Goal: Task Accomplishment & Management: Complete application form

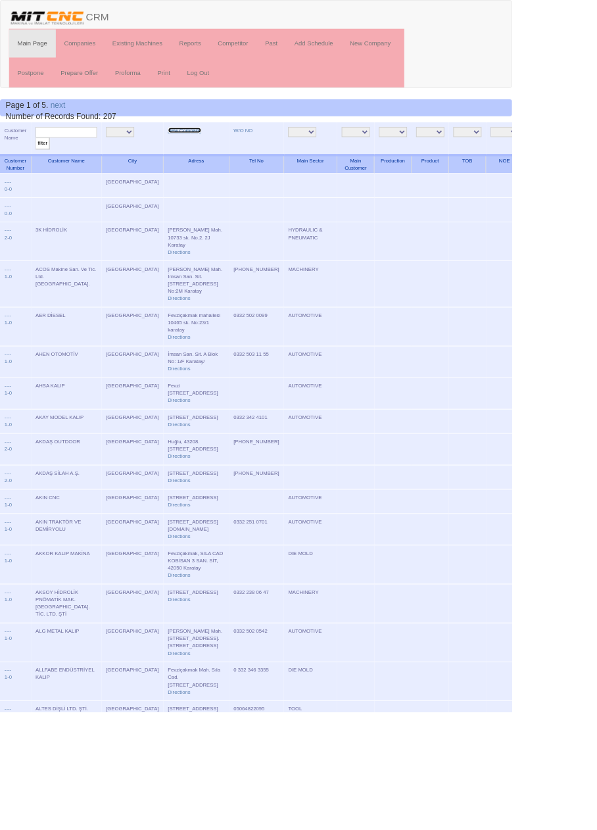
click at [196, 151] on link "New Company" at bounding box center [215, 152] width 39 height 7
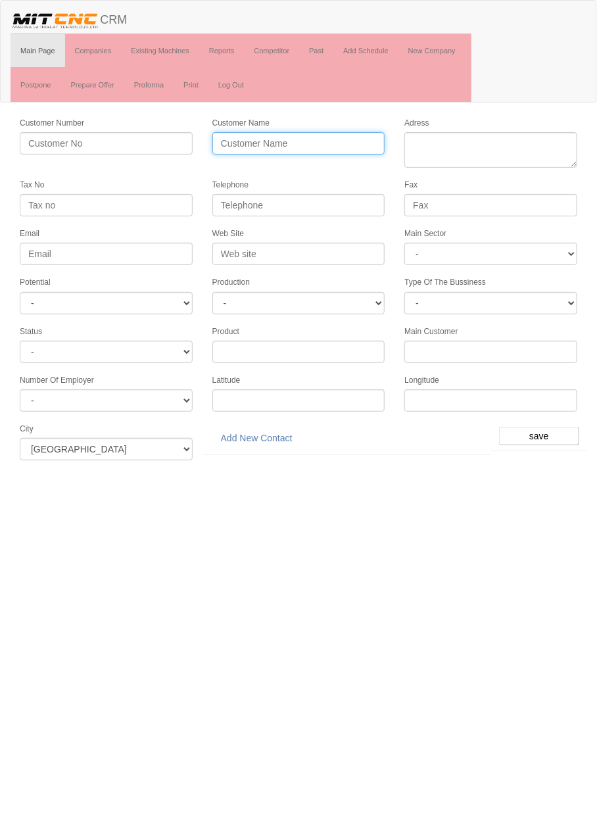
click at [324, 141] on input "Customer Name" at bounding box center [298, 143] width 173 height 22
type input "ÇAĞLAR POLİSAJ"
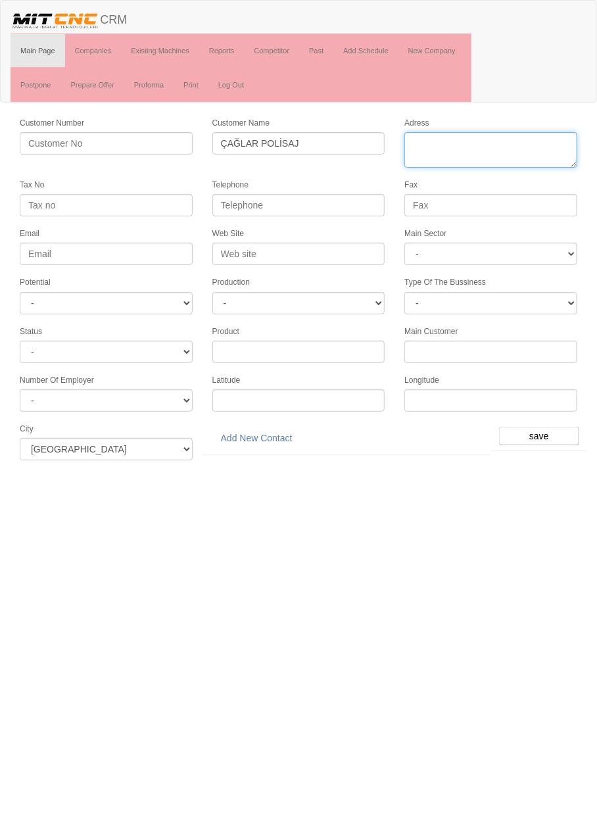
click at [509, 143] on textarea "Adress" at bounding box center [490, 149] width 173 height 35
type textarea "[STREET_ADDRESS]"
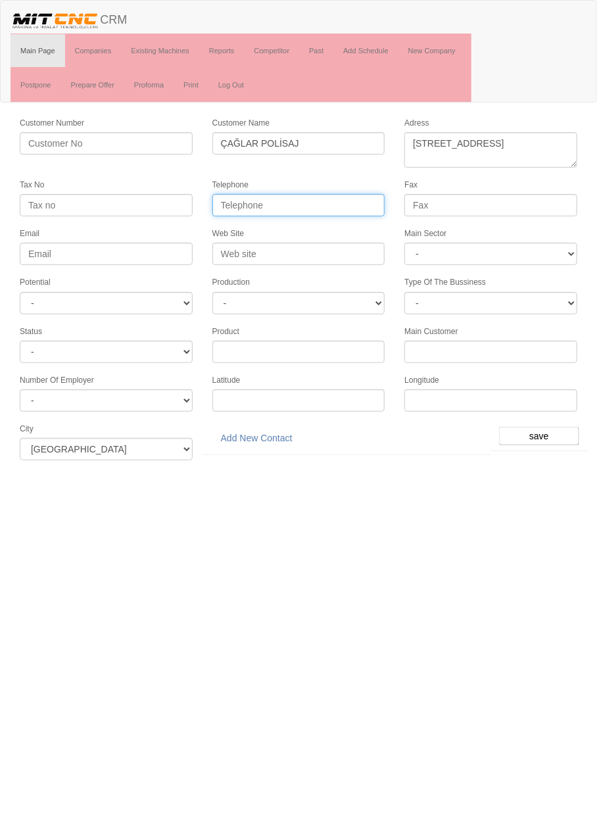
click at [339, 203] on input "Telephone" at bounding box center [298, 205] width 173 height 22
type input "0538 696 3113"
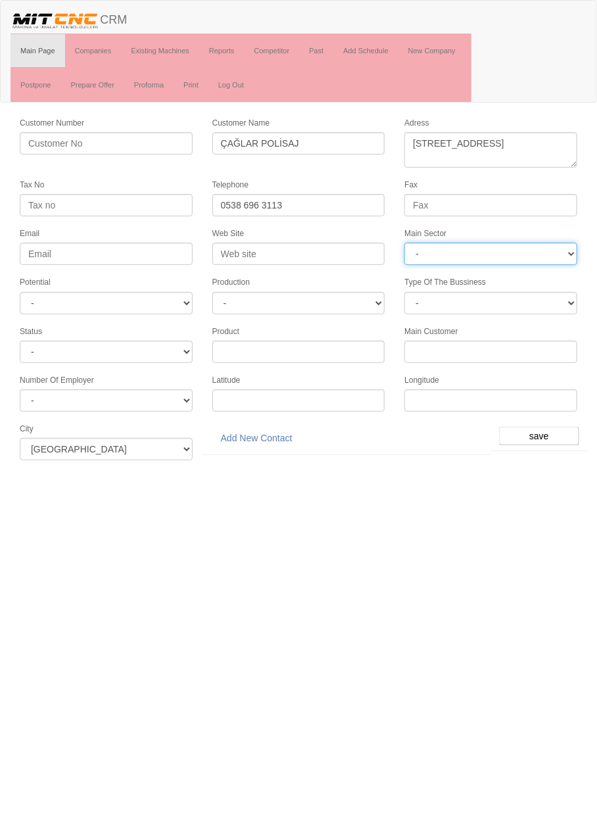
click at [488, 254] on select "- DIE MOLD MACHINERY DEFENCE ELECTRICAL COMPONENTS MEDICAL TOOL MANUFACTURING J…" at bounding box center [490, 254] width 173 height 22
select select "364"
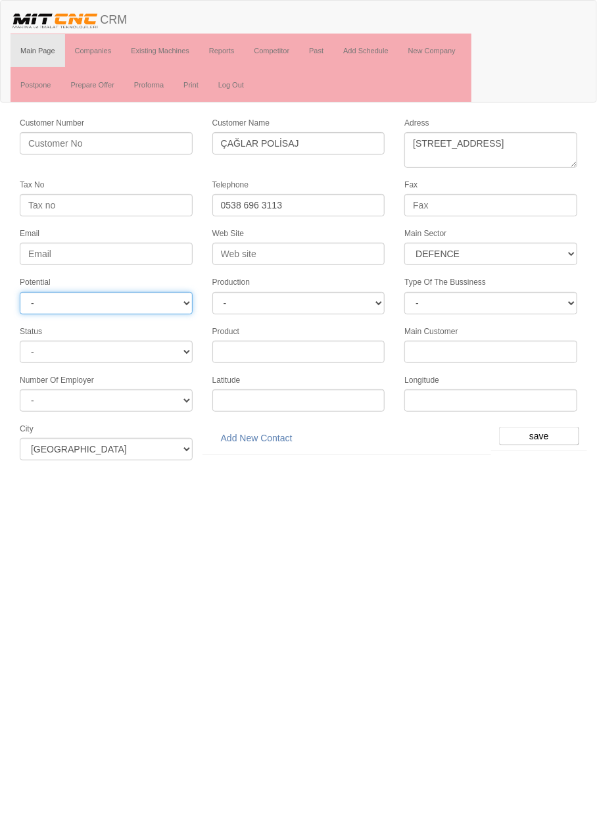
click at [171, 300] on select "- A1 A2 A3 B1 B2 B3 C1 C2 C3" at bounding box center [106, 303] width 173 height 22
select select "6"
click at [533, 429] on input "save" at bounding box center [539, 436] width 80 height 18
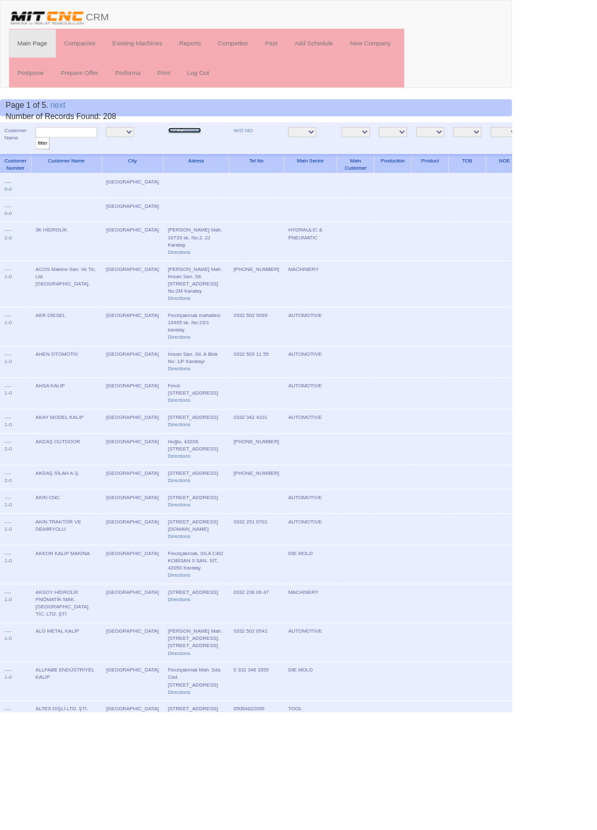
click at [199, 152] on link "New Company" at bounding box center [215, 152] width 39 height 7
click at [94, 155] on input "text" at bounding box center [77, 154] width 72 height 12
type input "Çağl"
click at [41, 160] on input "filter" at bounding box center [49, 167] width 16 height 14
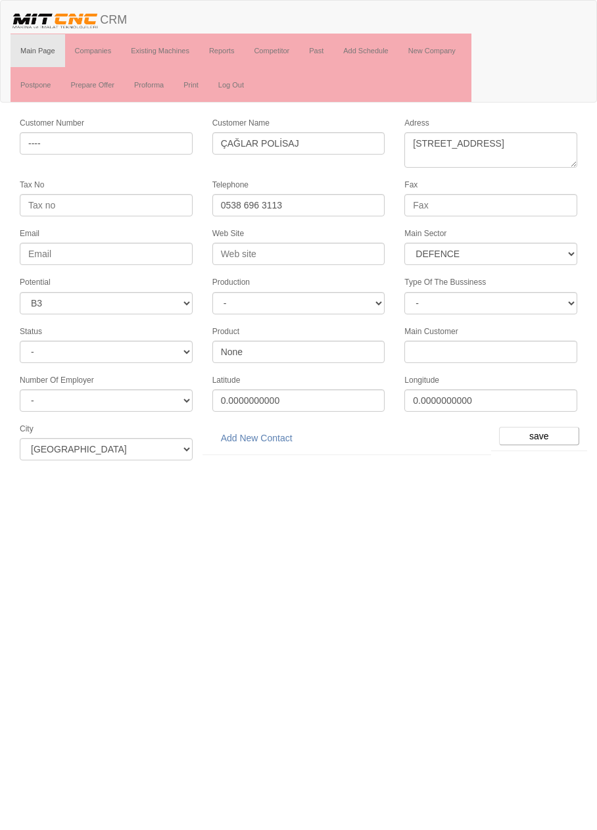
select select "364"
select select "6"
click at [283, 429] on link "Add New Contact" at bounding box center [256, 438] width 89 height 22
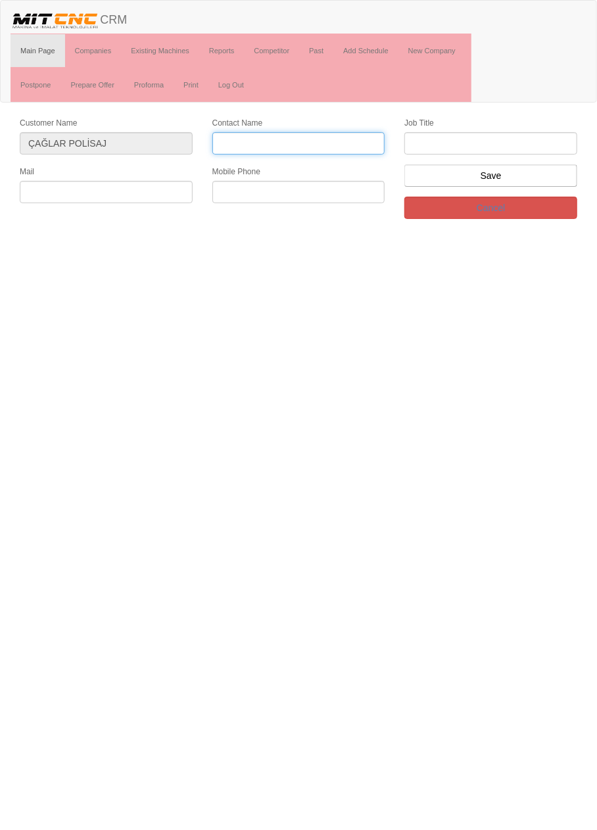
click at [338, 137] on input "Contact Name" at bounding box center [298, 143] width 173 height 22
type input "Mustafa Çağlar Koç"
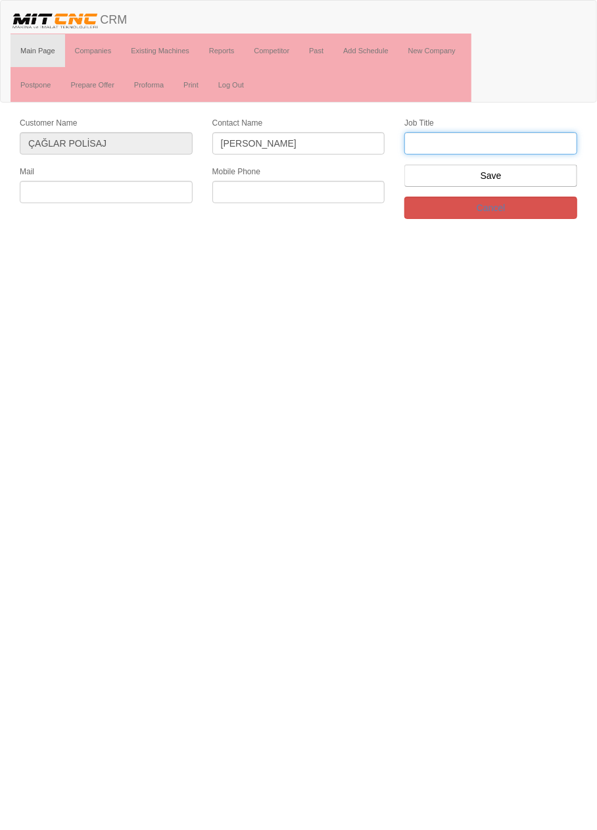
click at [535, 145] on input "text" at bounding box center [490, 143] width 173 height 22
type input "Firma Sahibi"
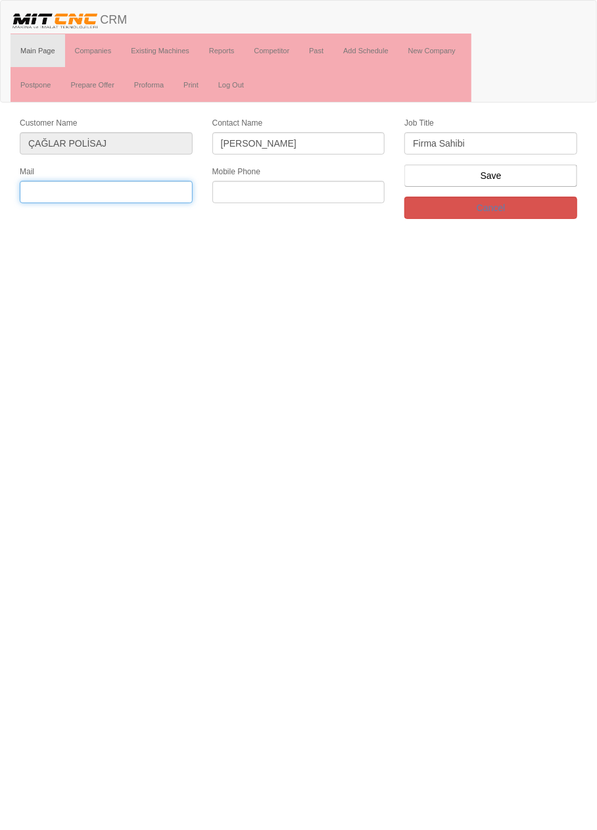
click at [146, 190] on input "text" at bounding box center [106, 192] width 173 height 22
type input "mustafacaglarkoc@gmail.com"
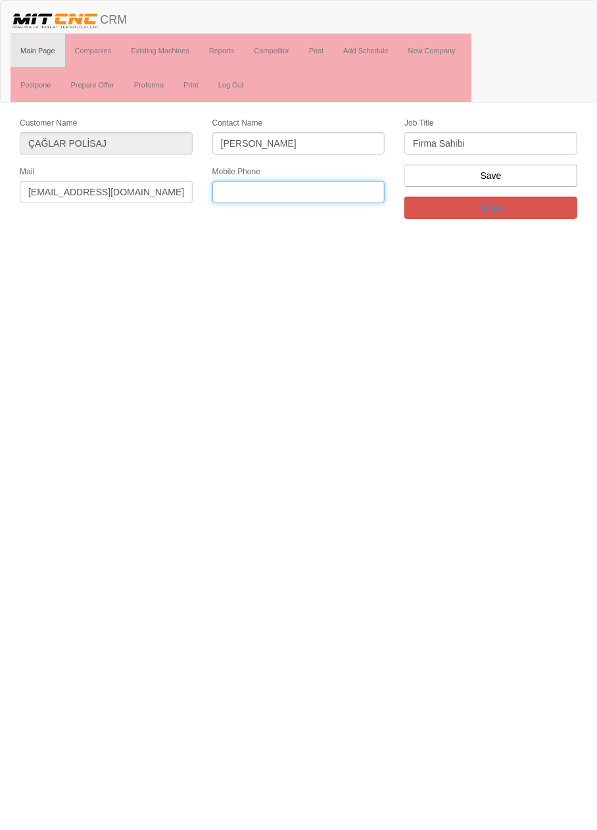
click at [364, 189] on input "text" at bounding box center [298, 192] width 173 height 22
type input "0538 696 3113"
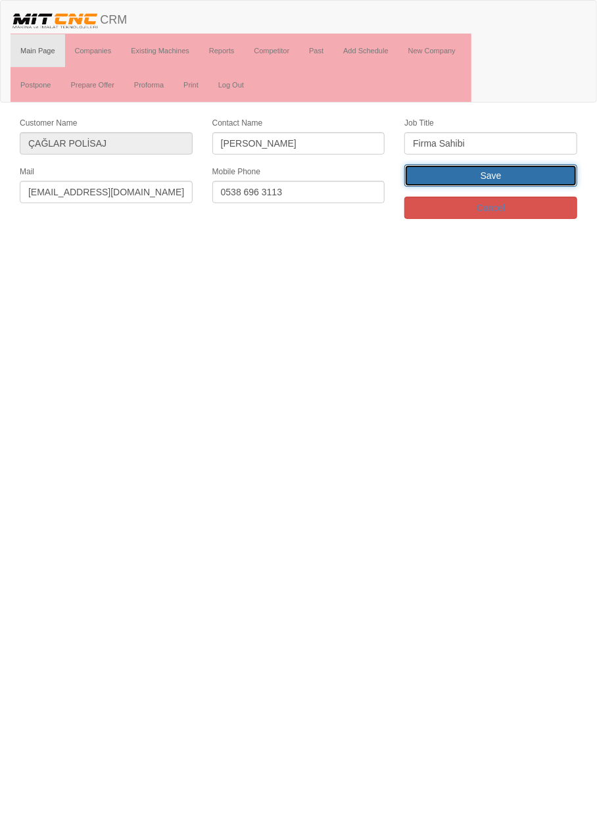
click at [491, 174] on input "Save" at bounding box center [490, 175] width 173 height 22
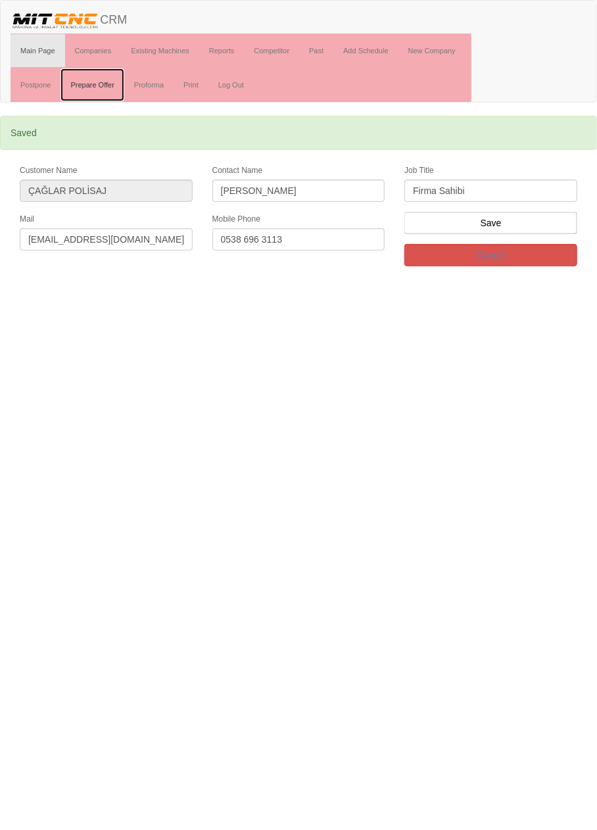
click at [93, 86] on link "Prepare Offer" at bounding box center [91, 84] width 63 height 33
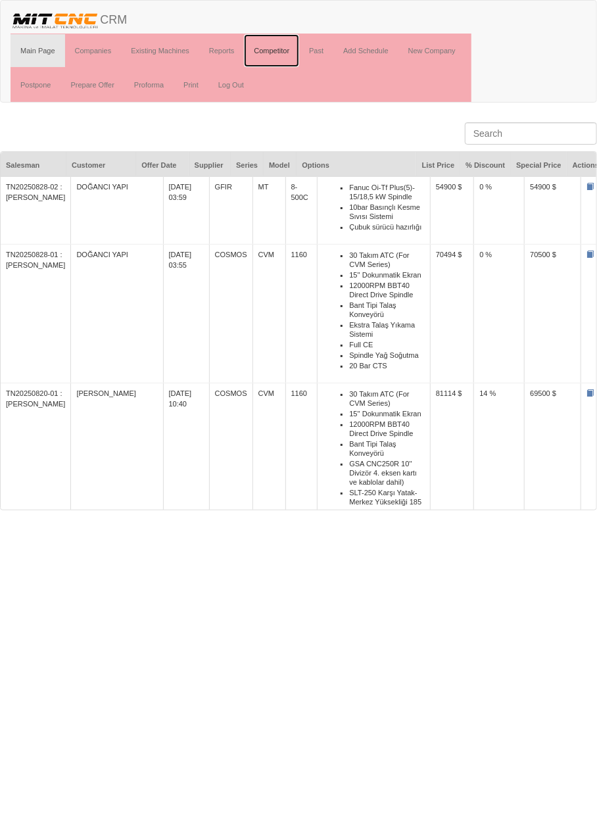
click at [276, 49] on link "Competitor" at bounding box center [271, 50] width 55 height 33
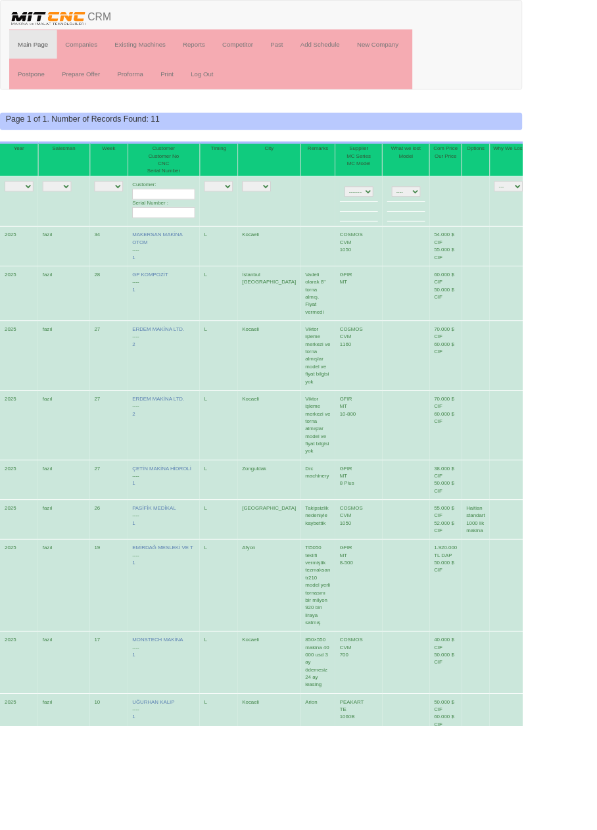
scroll to position [22, 0]
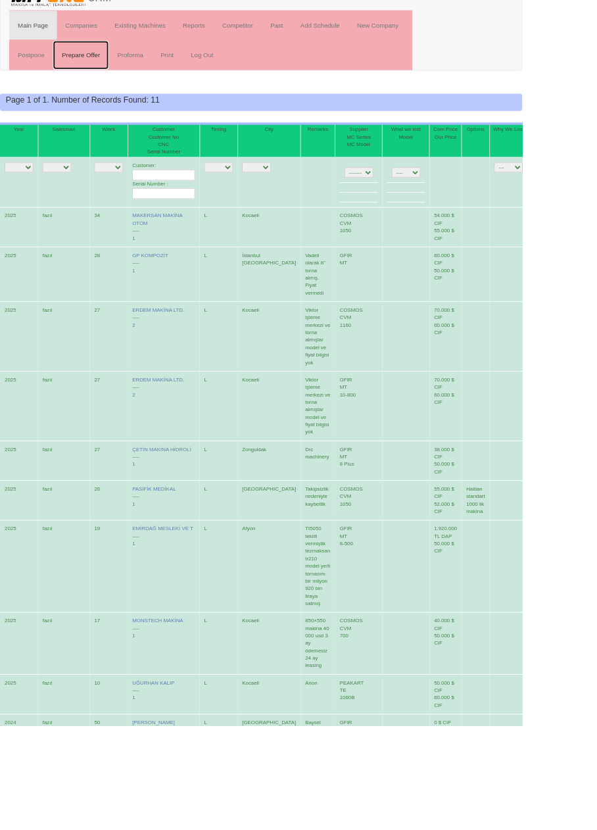
click at [105, 66] on link "Prepare Offer" at bounding box center [91, 63] width 63 height 33
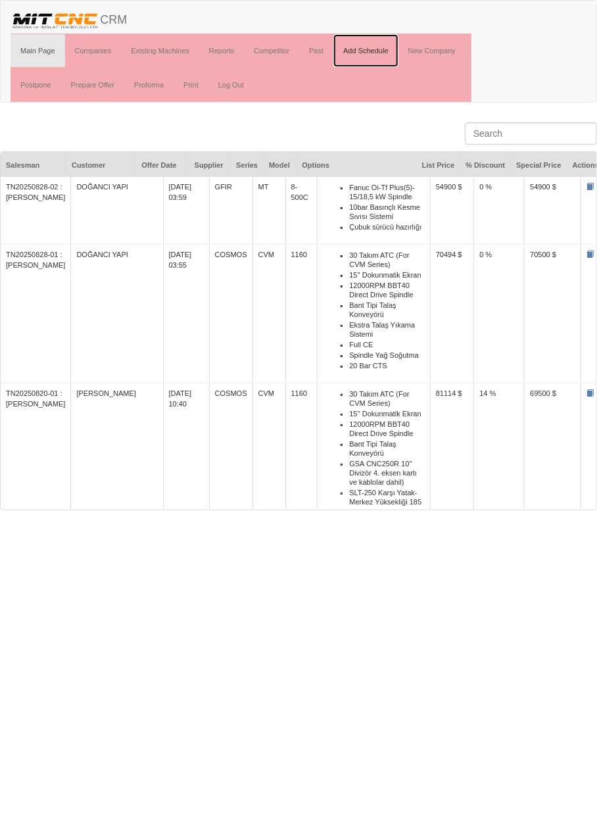
click at [377, 53] on link "Add Schedule" at bounding box center [365, 50] width 65 height 33
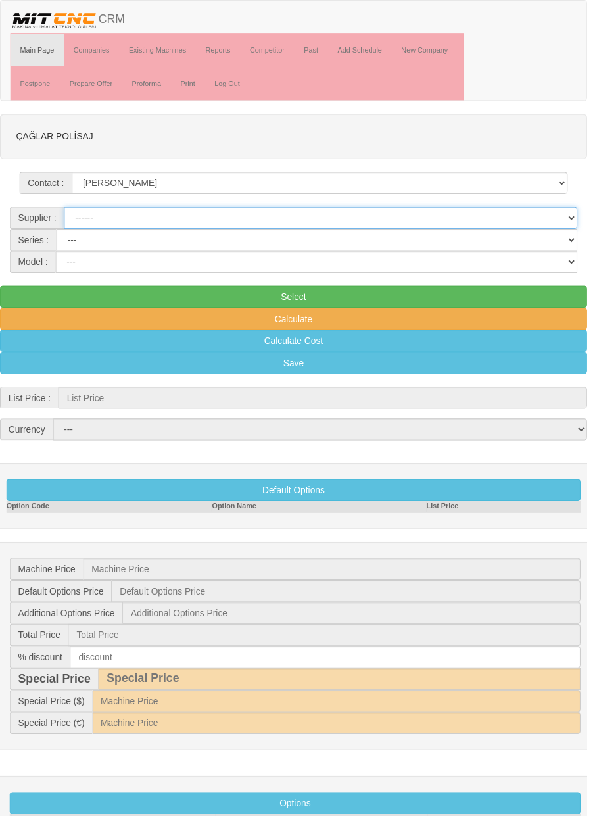
click at [571, 225] on select "------ PEAKART COSMOS GFIR DUOBEI BQ DK" at bounding box center [326, 221] width 522 height 22
select select "5"
click at [569, 243] on select "MT G [GEOGRAPHIC_DATA] TF GANTRY AUTOMATION TS MD MYT" at bounding box center [322, 244] width 530 height 22
click at [442, 240] on select "MT G [GEOGRAPHIC_DATA] TF GANTRY AUTOMATION TS MD MYT" at bounding box center [322, 244] width 530 height 22
select select "23"
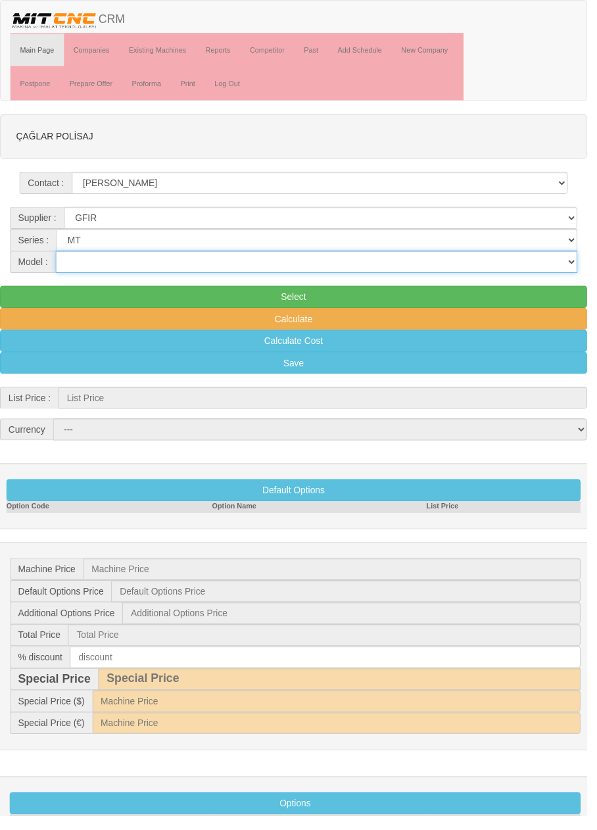
click at [384, 262] on select "10-1300 10-1300C 10-500 10-500C 10-800 10-800C 4530 6-200 8 Plus 8 PlusC 8-300 …" at bounding box center [322, 266] width 531 height 22
click at [569, 259] on select "10-1300 10-1300C 10-500 10-500C 10-800 10-800C 4530 6-200 8 Plus 8 PlusC 8-300 …" at bounding box center [322, 266] width 531 height 22
select select "316"
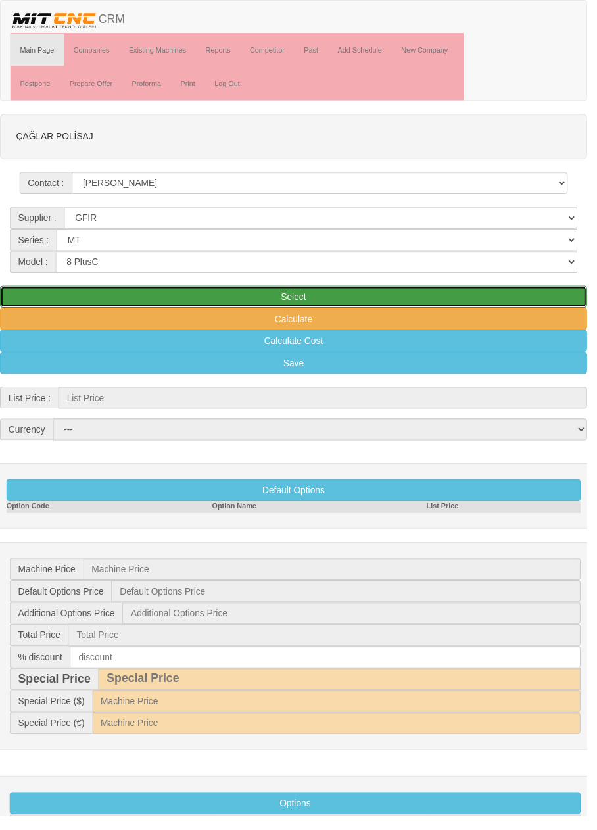
click at [491, 300] on button "Select" at bounding box center [298, 302] width 597 height 22
type input "59.000"
select select "2"
type input "59.000 $"
type input "0 $"
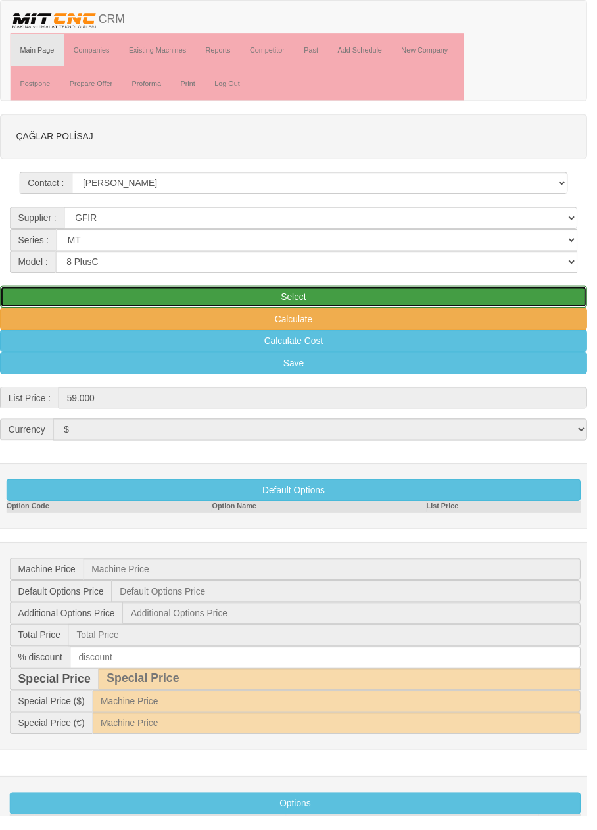
type input "0 $"
type input "59.000 $"
type input "1.426 $"
type input "69.625 €"
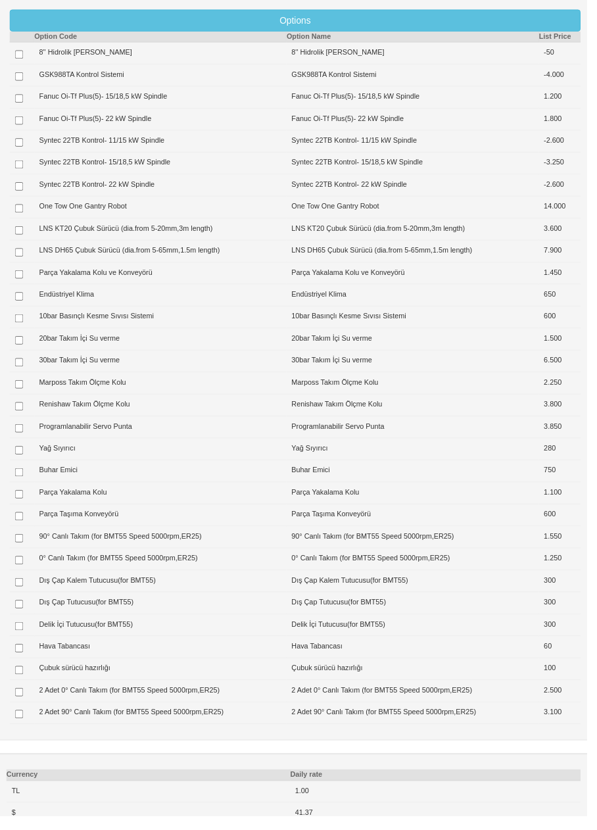
scroll to position [795, 0]
click at [146, 98] on td "Fanuc Oi-Tf Plus(5)- 15/18,5 kW Spindle" at bounding box center [163, 99] width 256 height 22
click at [16, 101] on input "checkbox" at bounding box center [19, 100] width 9 height 9
checkbox input "true"
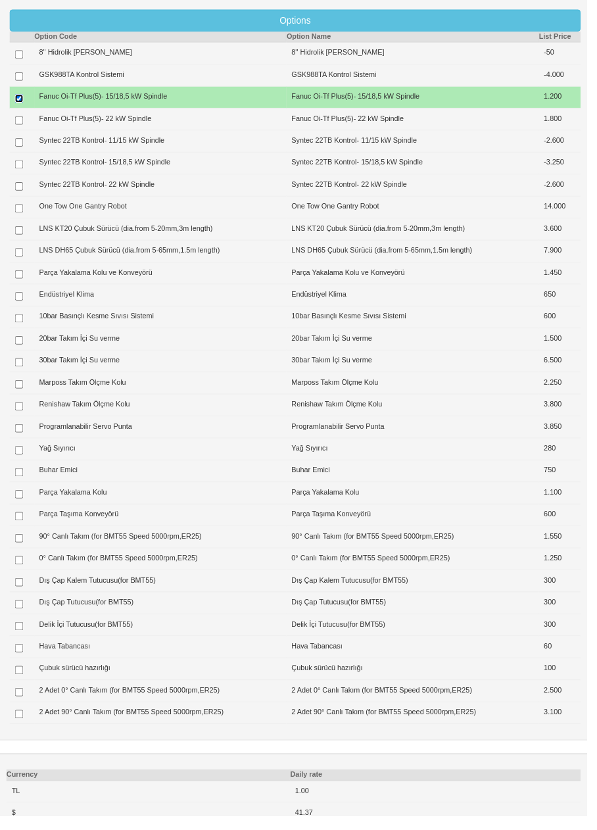
type input "1.200 $"
type input "60.200 $"
type input "1.455 $"
type input "71.041 €"
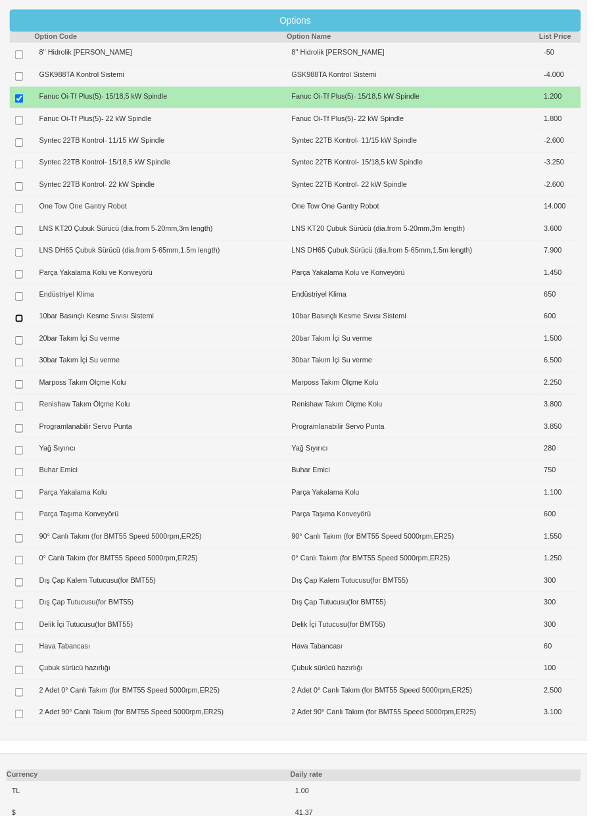
click at [22, 328] on input "checkbox" at bounding box center [19, 323] width 9 height 9
checkbox input "true"
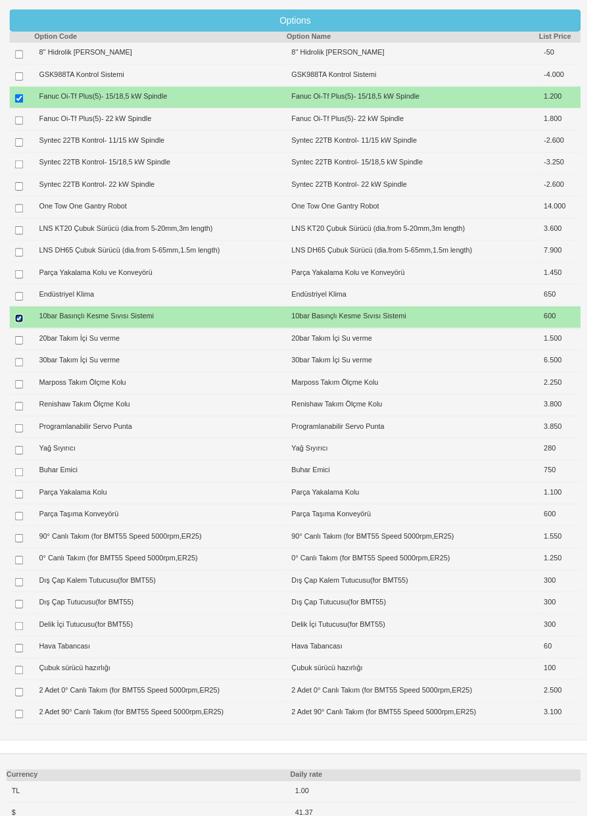
type input "1.800 $"
type input "60.800 $"
type input "1.470 $"
type input "71.749 €"
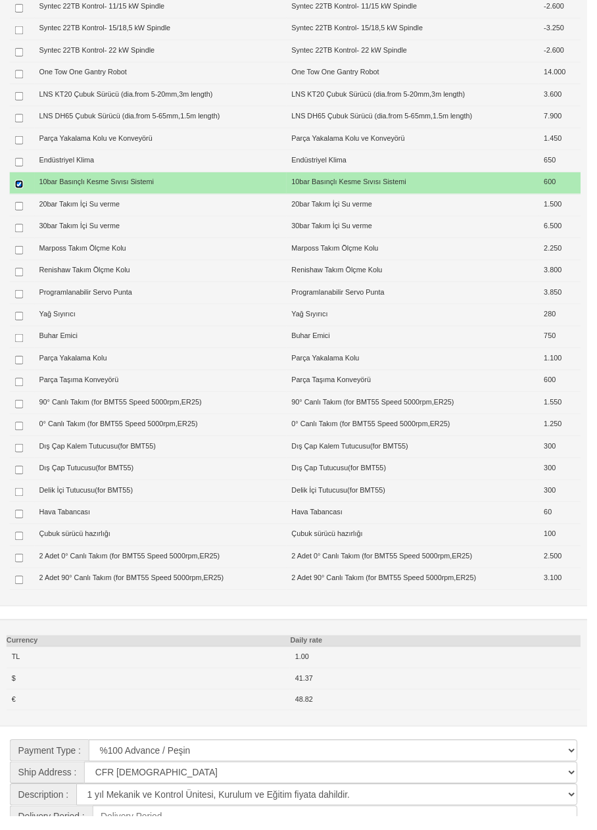
scroll to position [975, 0]
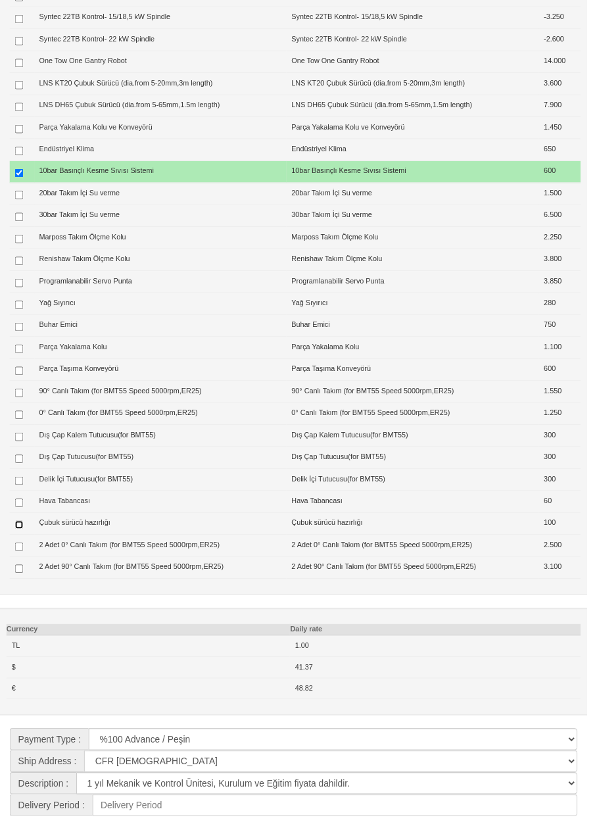
click at [20, 538] on input "checkbox" at bounding box center [19, 533] width 9 height 9
checkbox input "true"
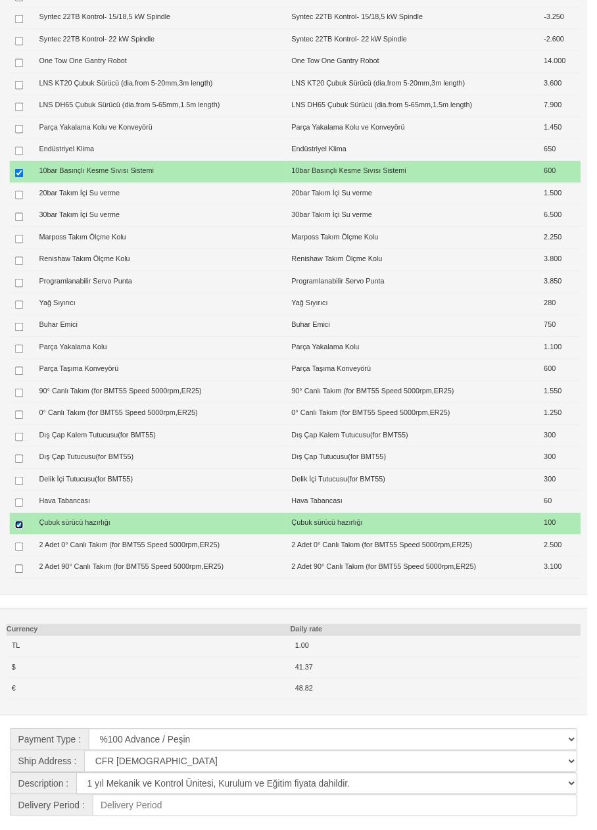
type input "1.900 $"
type input "60.900 $"
type input "1.472 $"
type input "71.867 €"
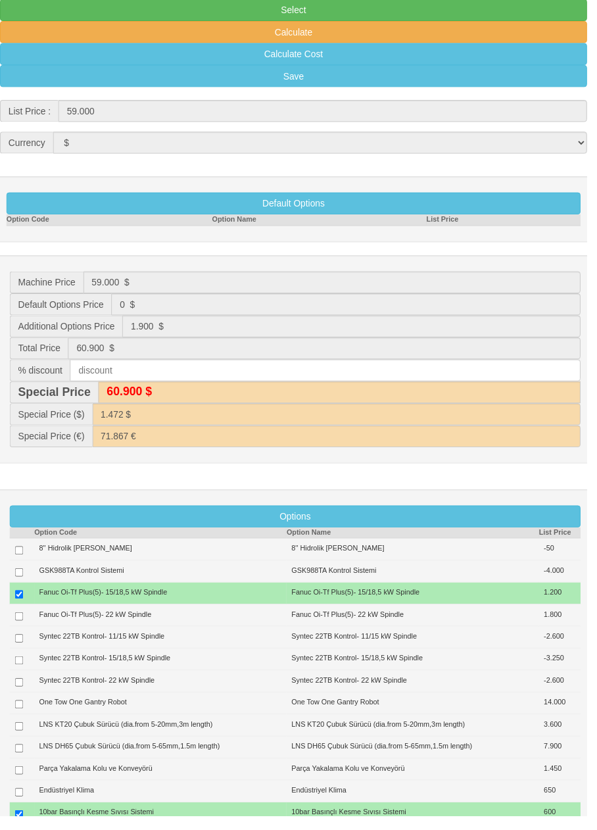
scroll to position [302, 0]
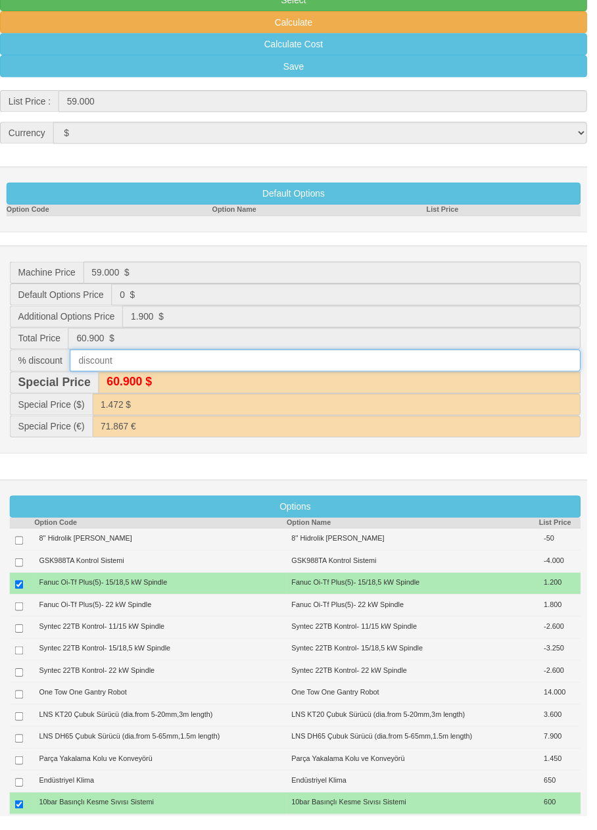
click at [367, 361] on input "text" at bounding box center [330, 366] width 519 height 22
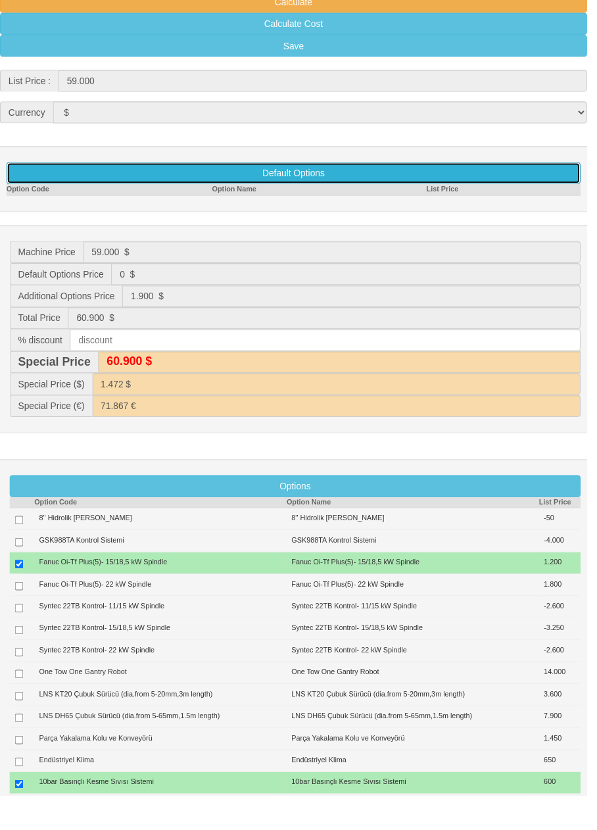
click at [421, 196] on button "Default Options" at bounding box center [299, 196] width 584 height 22
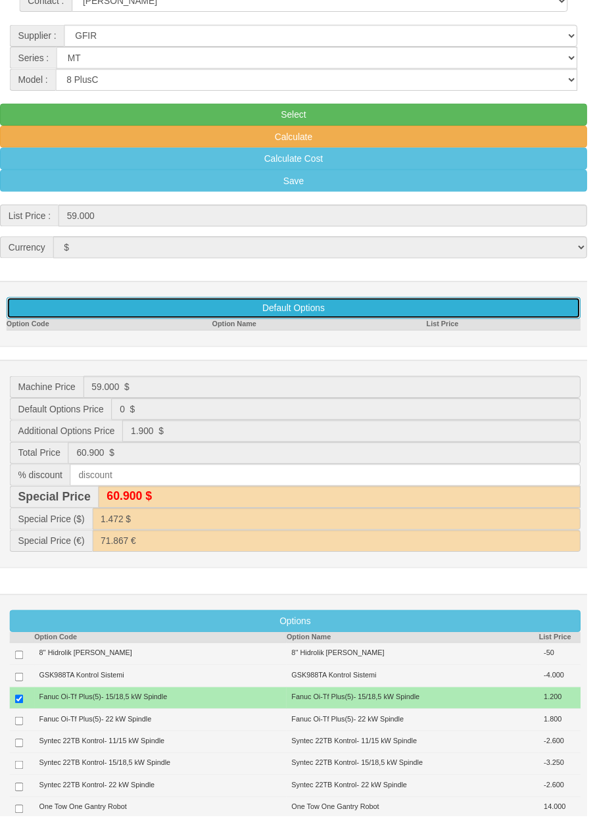
scroll to position [186, 0]
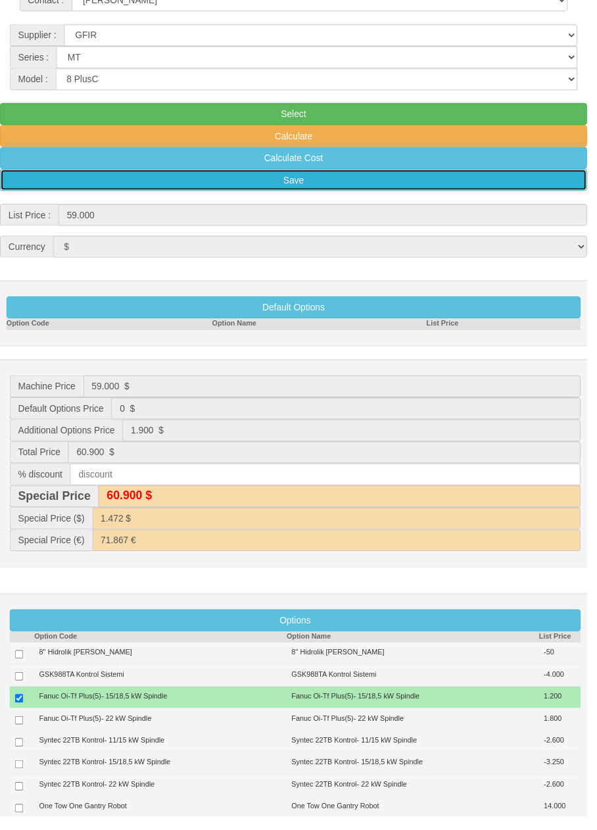
click at [304, 179] on button "Save" at bounding box center [298, 183] width 597 height 22
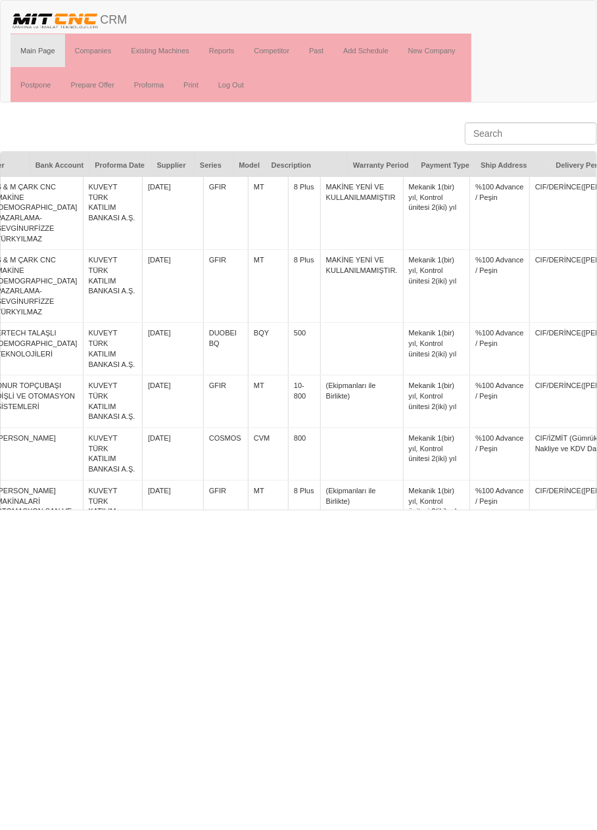
scroll to position [0, 45]
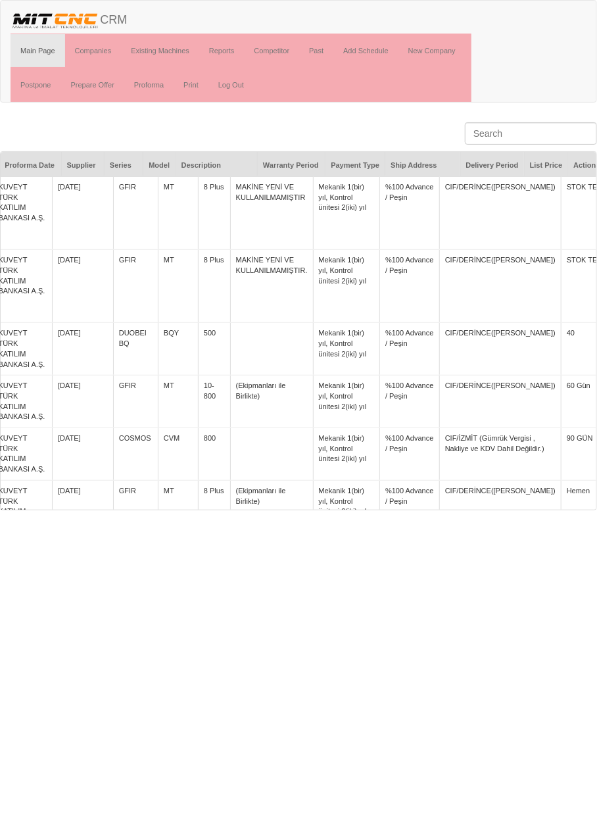
click at [99, 86] on link "Prepare Offer" at bounding box center [91, 84] width 63 height 33
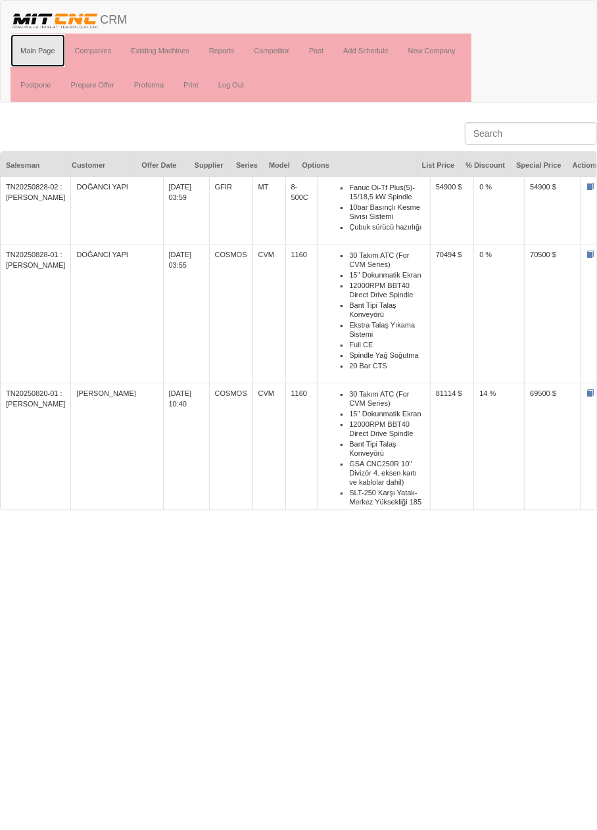
click at [48, 50] on link "Main Page" at bounding box center [38, 50] width 55 height 33
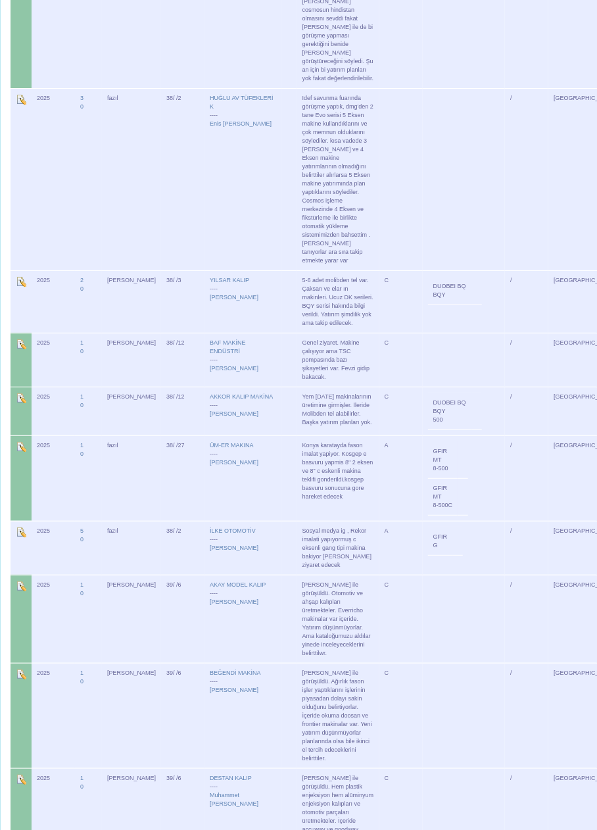
scroll to position [3319, 0]
click at [331, 432] on td "Konya karatayda fason imalat yapiyor. Kosgep e basvuru yapmis 8" 2 eksen ve 8" …" at bounding box center [338, 474] width 82 height 85
click at [428, 475] on td "GFIR MT 8-500C" at bounding box center [443, 493] width 30 height 37
click at [428, 438] on td "GFIR MT 8-500" at bounding box center [443, 456] width 30 height 37
click at [115, 432] on td "fazıl" at bounding box center [131, 474] width 59 height 85
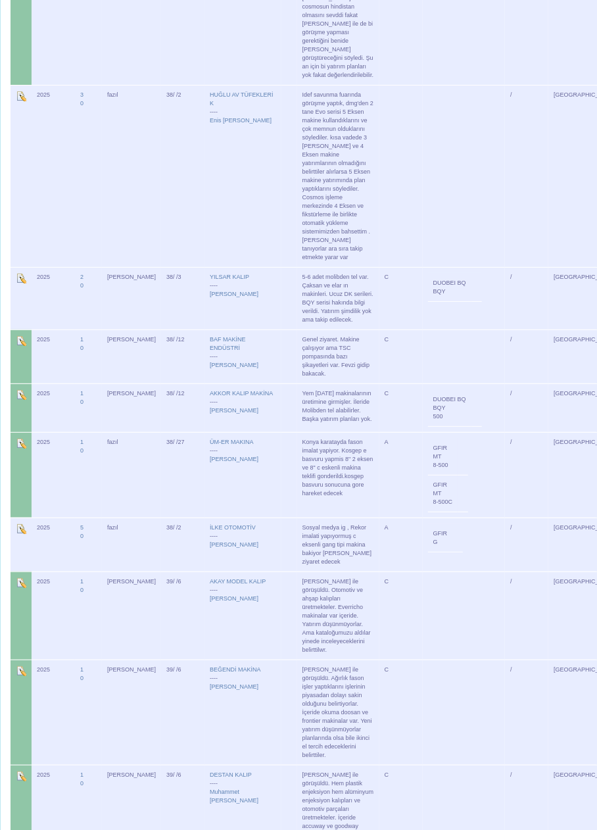
click at [47, 432] on td "2025" at bounding box center [53, 474] width 43 height 85
click at [20, 438] on img at bounding box center [21, 443] width 11 height 11
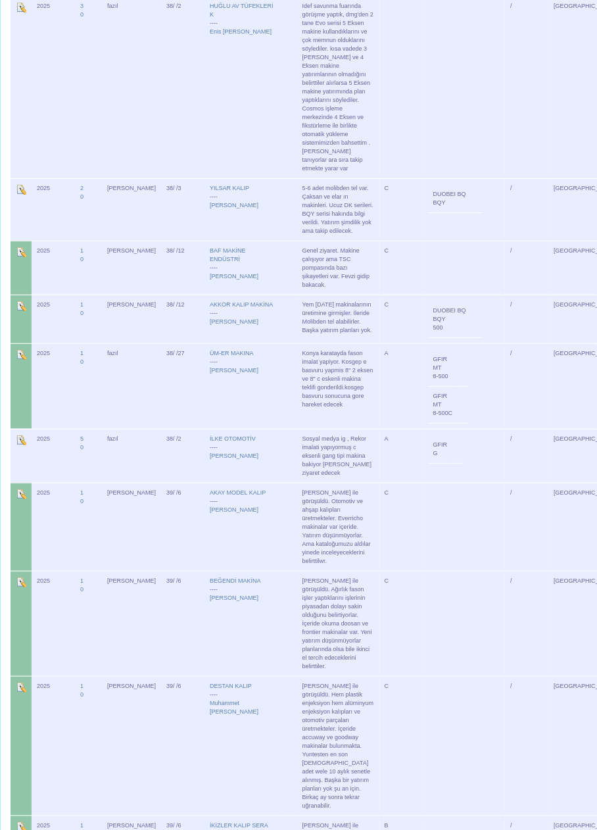
scroll to position [3412, 0]
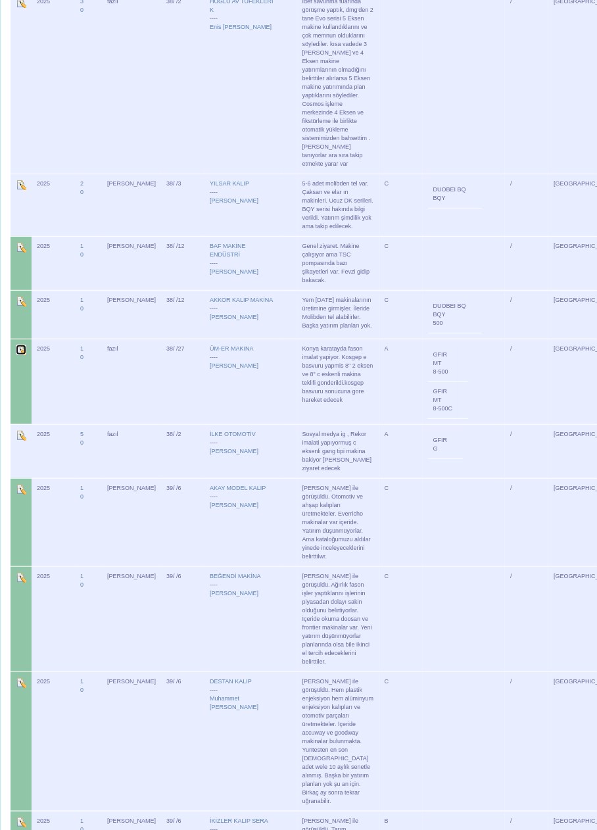
click at [20, 344] on img at bounding box center [21, 349] width 11 height 11
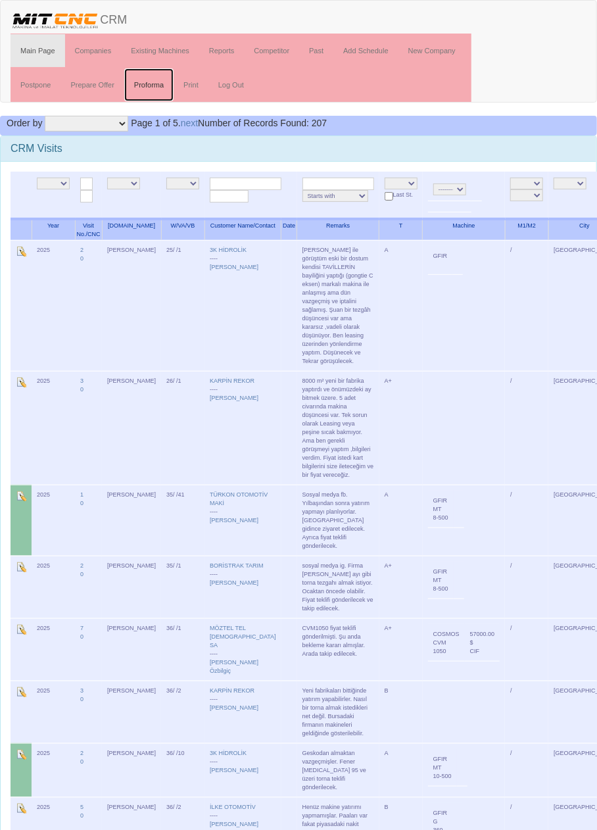
click at [155, 85] on link "Proforma" at bounding box center [148, 84] width 49 height 33
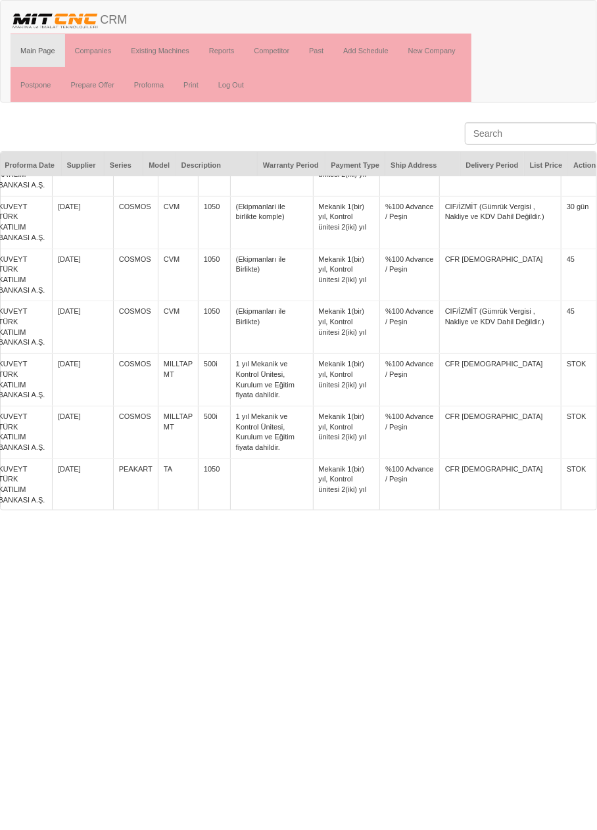
scroll to position [0, 170]
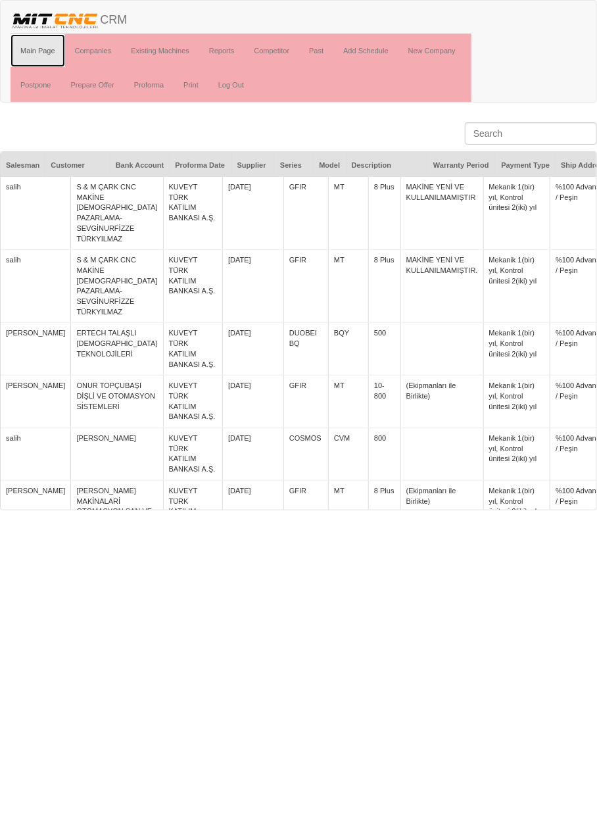
click at [45, 49] on link "Main Page" at bounding box center [38, 50] width 55 height 33
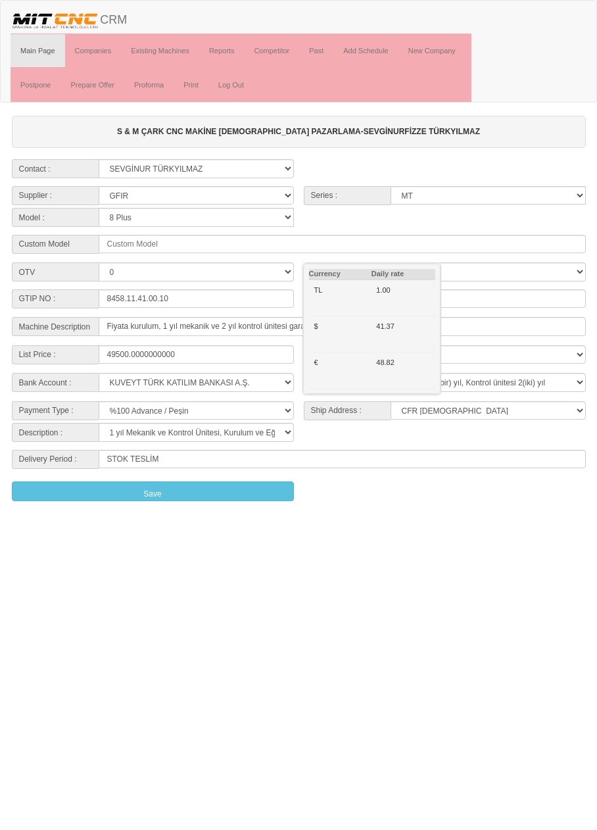
select select "5"
select select "23"
select select "311"
select select "$"
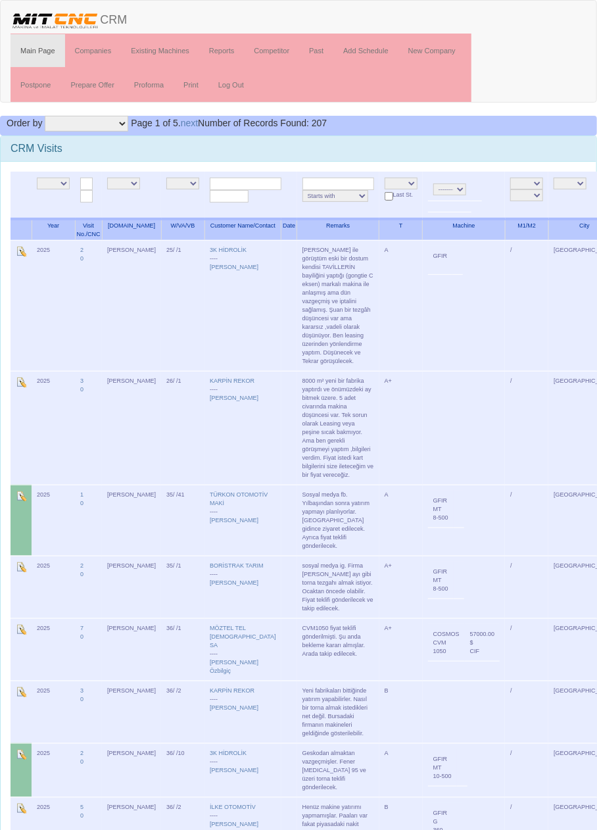
click at [435, 186] on select "-------- PEAKART COSMOS GFIR DUOBEI BQ DK" at bounding box center [449, 189] width 33 height 12
select select "5"
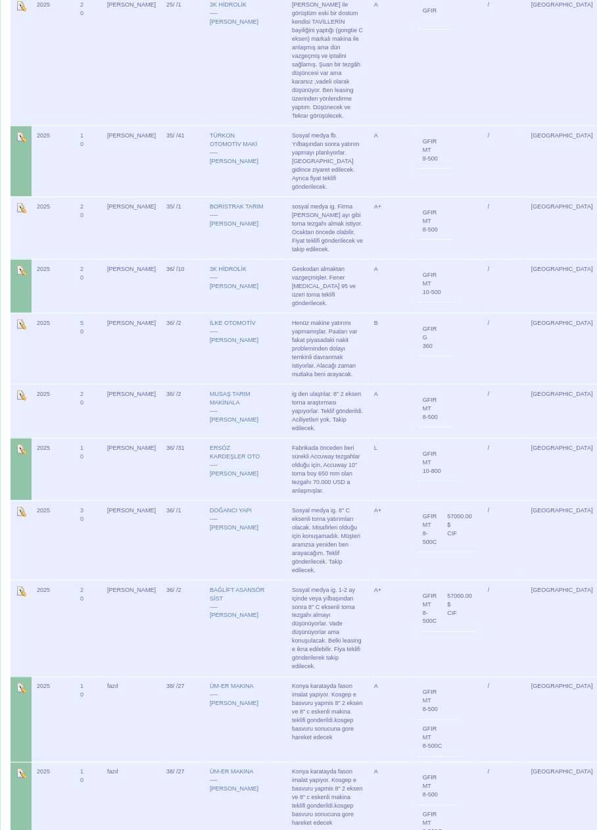
scroll to position [246, 0]
click at [532, 158] on td "[GEOGRAPHIC_DATA]" at bounding box center [562, 160] width 72 height 71
click at [531, 154] on td "[GEOGRAPHIC_DATA]" at bounding box center [562, 160] width 72 height 71
click at [443, 389] on td at bounding box center [448, 407] width 11 height 37
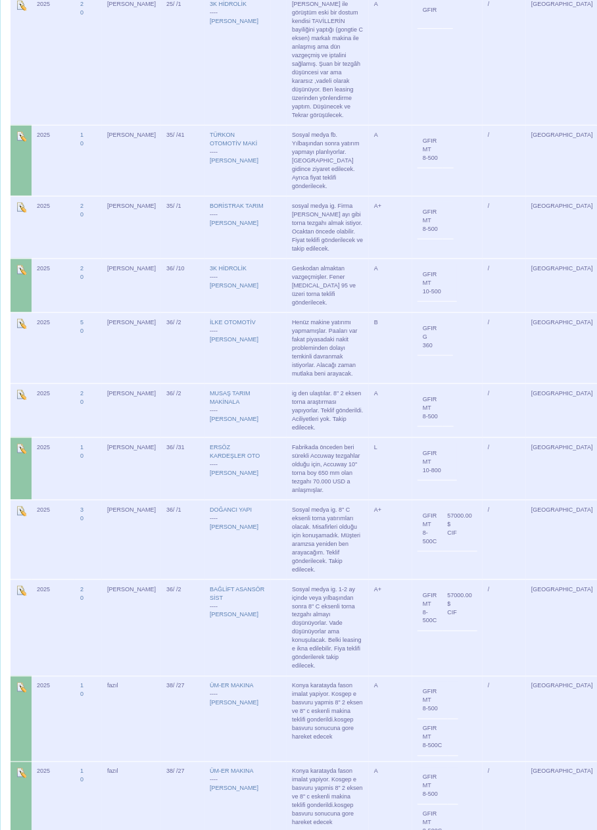
click at [483, 444] on td "/" at bounding box center [504, 468] width 43 height 62
click at [460, 513] on td "57000.00 $ CIF" at bounding box center [459, 528] width 35 height 45
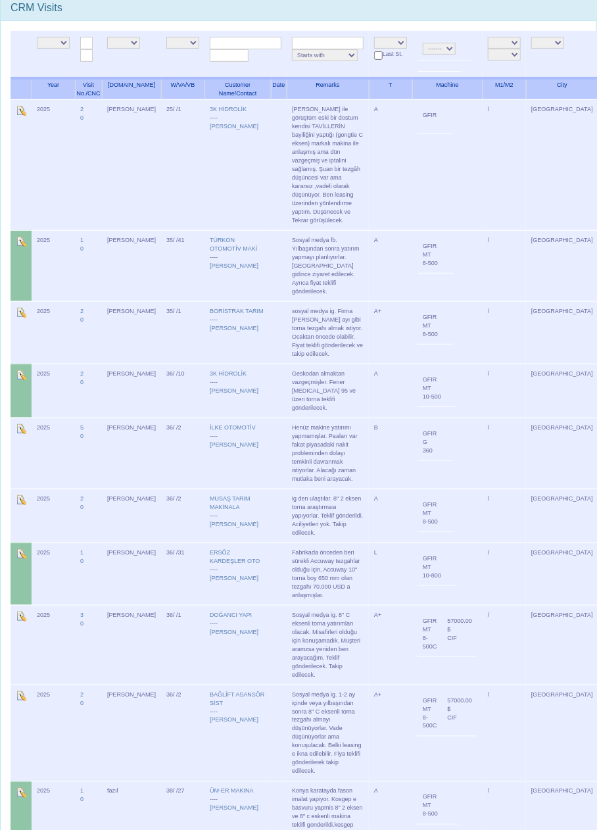
scroll to position [125, 0]
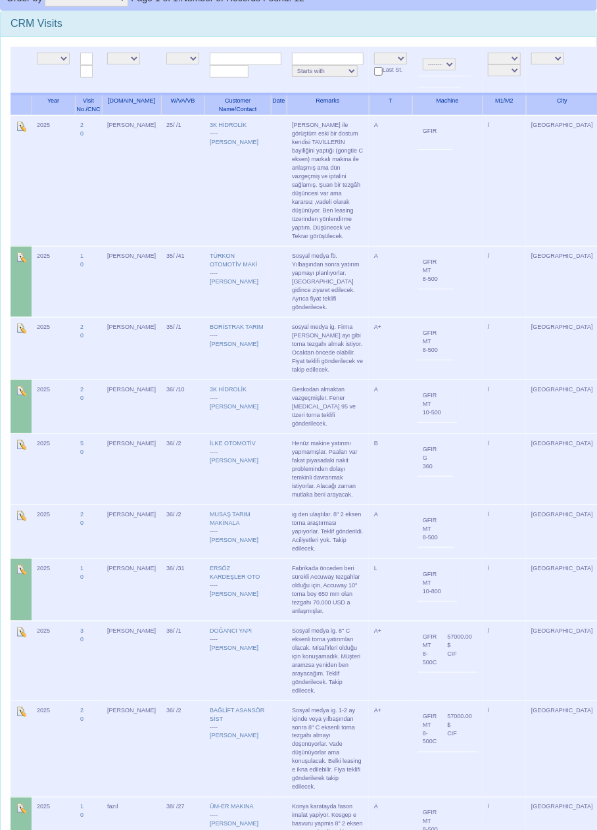
click at [485, 332] on td "/" at bounding box center [504, 348] width 43 height 62
click at [456, 267] on td "GFIR MT 8-500" at bounding box center [447, 281] width 70 height 71
click at [463, 401] on td "GFIR MT 10-500" at bounding box center [447, 406] width 70 height 54
click at [465, 275] on td "GFIR MT 8-500" at bounding box center [447, 281] width 70 height 71
click at [483, 330] on td "/" at bounding box center [504, 348] width 43 height 62
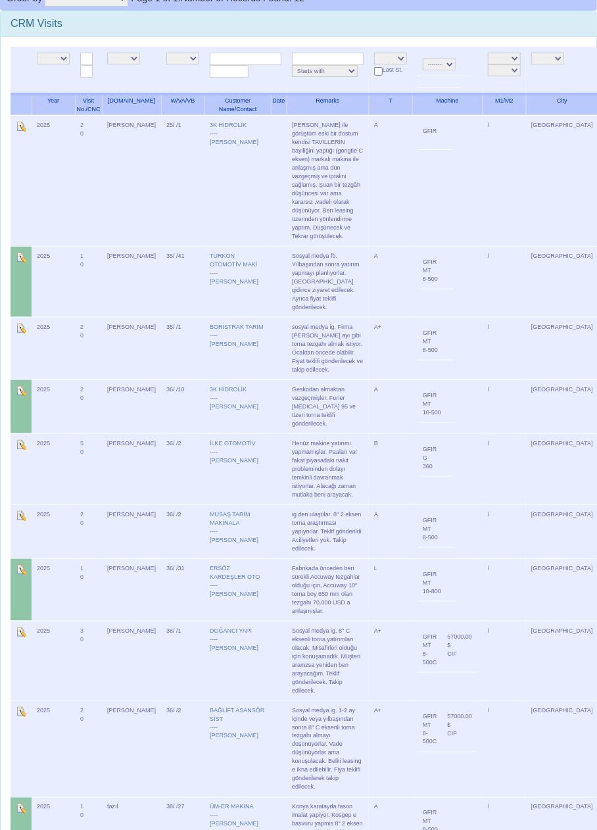
click at [483, 399] on td "/" at bounding box center [504, 406] width 43 height 54
click at [463, 333] on td "GFIR MT 8-500" at bounding box center [447, 348] width 70 height 62
click at [483, 281] on td "/" at bounding box center [504, 281] width 43 height 71
click at [483, 379] on td "/" at bounding box center [504, 406] width 43 height 54
click at [483, 342] on td "/" at bounding box center [504, 348] width 43 height 62
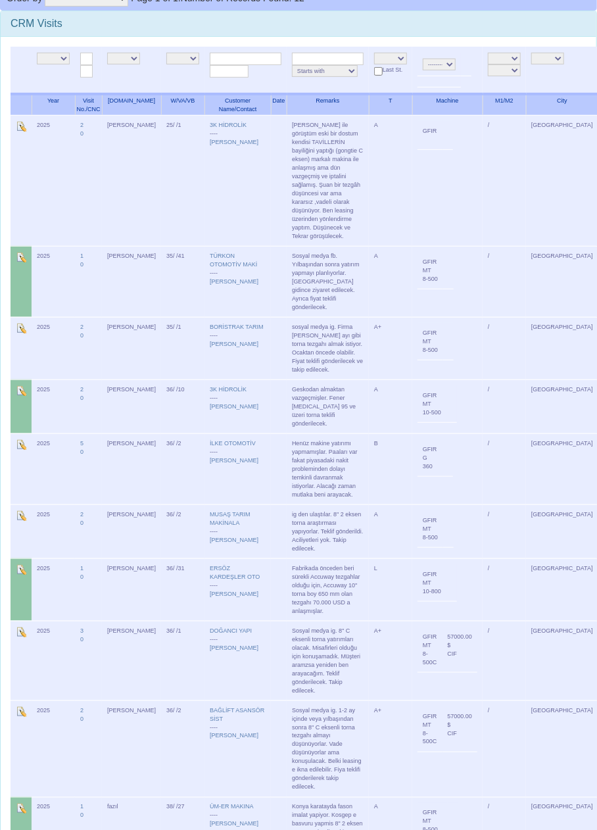
click at [483, 283] on td "/" at bounding box center [504, 281] width 43 height 71
click at [483, 397] on td "/" at bounding box center [504, 406] width 43 height 54
click at [483, 342] on td "/" at bounding box center [504, 348] width 43 height 62
click at [483, 275] on td "/" at bounding box center [504, 281] width 43 height 71
click at [483, 397] on td "/" at bounding box center [504, 406] width 43 height 54
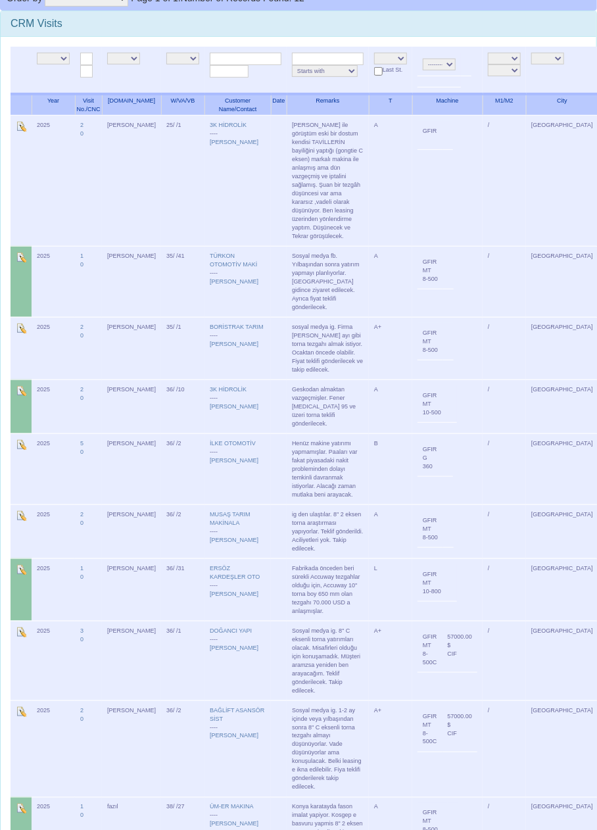
click at [483, 332] on td "/" at bounding box center [504, 348] width 43 height 62
click at [483, 274] on td "/" at bounding box center [504, 281] width 43 height 71
click at [483, 400] on td "/" at bounding box center [504, 406] width 43 height 54
click at [483, 343] on td "/" at bounding box center [504, 348] width 43 height 62
click at [483, 274] on td "/" at bounding box center [504, 281] width 43 height 71
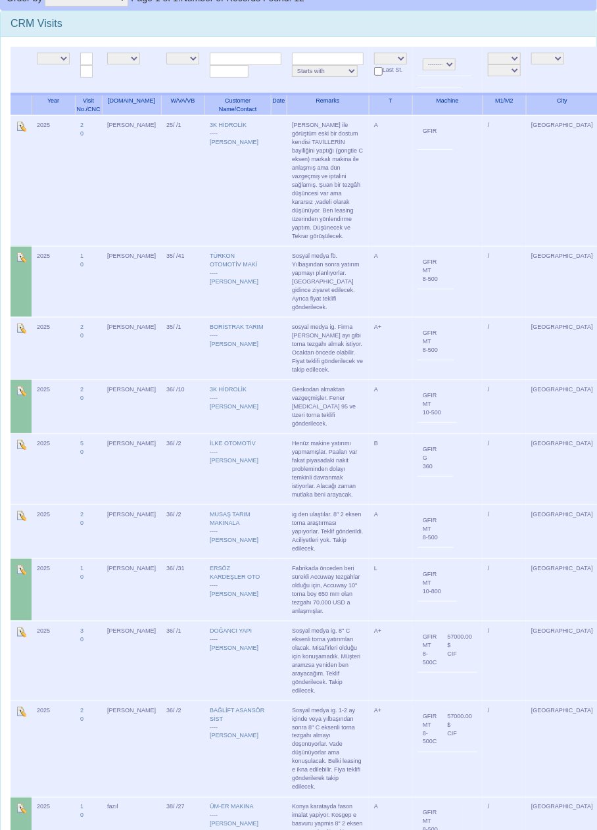
click at [485, 396] on td "/" at bounding box center [504, 406] width 43 height 54
click at [483, 333] on td "/" at bounding box center [504, 348] width 43 height 62
click at [483, 274] on td "/" at bounding box center [504, 281] width 43 height 71
click at [483, 399] on td "/" at bounding box center [504, 406] width 43 height 54
click at [483, 343] on td "/" at bounding box center [504, 348] width 43 height 62
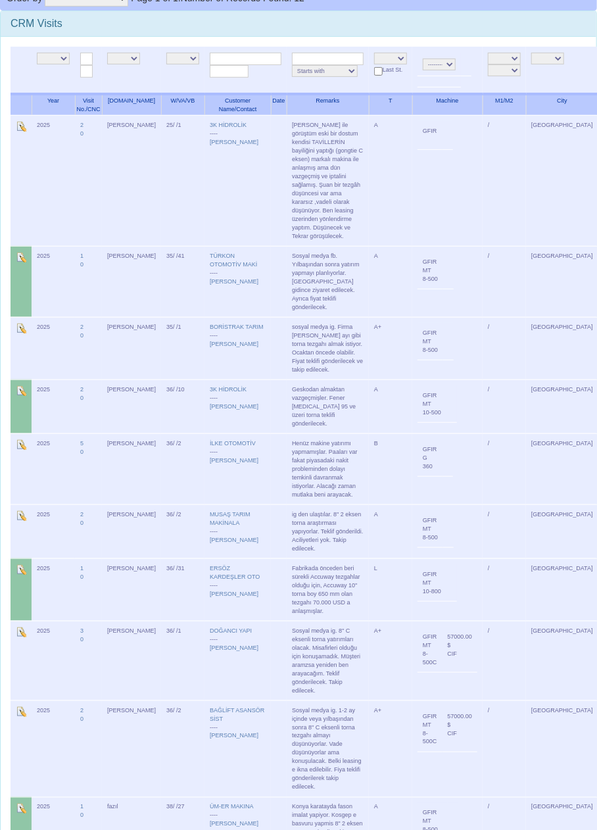
click at [483, 271] on td "/" at bounding box center [504, 281] width 43 height 71
click at [483, 396] on td "/" at bounding box center [504, 406] width 43 height 54
click at [483, 344] on td "/" at bounding box center [504, 348] width 43 height 62
click at [483, 268] on td "/" at bounding box center [504, 281] width 43 height 71
click at [483, 394] on td "/" at bounding box center [504, 406] width 43 height 54
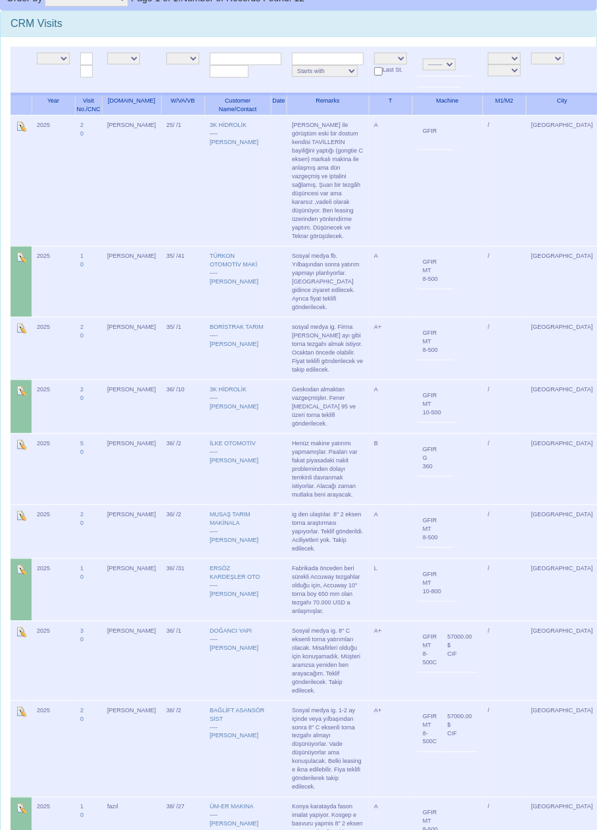
click at [466, 344] on td "GFIR MT 8-500" at bounding box center [447, 348] width 70 height 62
click at [466, 265] on td "GFIR MT 8-500" at bounding box center [447, 281] width 70 height 71
click at [483, 394] on td "/" at bounding box center [504, 406] width 43 height 54
click at [483, 337] on td "/" at bounding box center [504, 348] width 43 height 62
click at [483, 282] on td "/" at bounding box center [504, 281] width 43 height 71
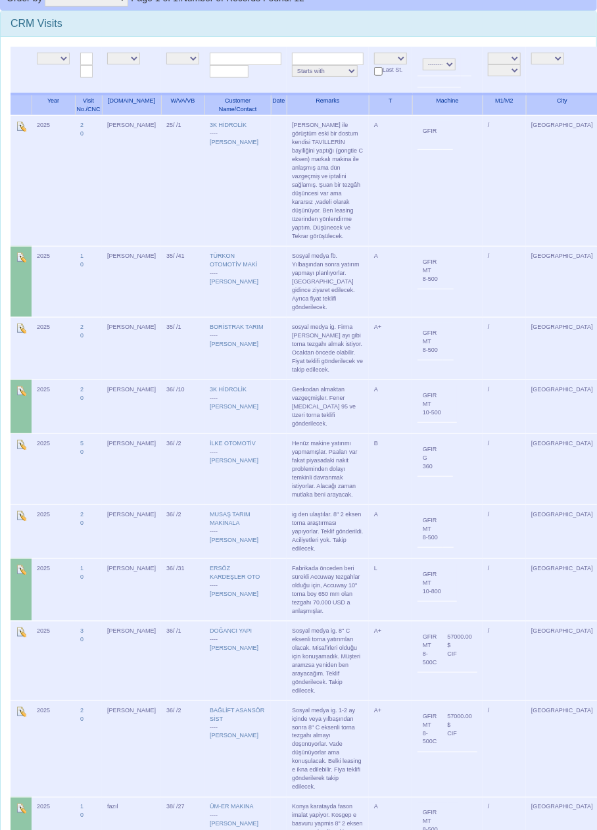
click at [483, 408] on td "/" at bounding box center [504, 406] width 43 height 54
click at [483, 341] on td "/" at bounding box center [504, 348] width 43 height 62
click at [483, 270] on td "/" at bounding box center [504, 281] width 43 height 71
click at [483, 408] on td "/" at bounding box center [504, 406] width 43 height 54
click at [483, 341] on td "/" at bounding box center [504, 348] width 43 height 62
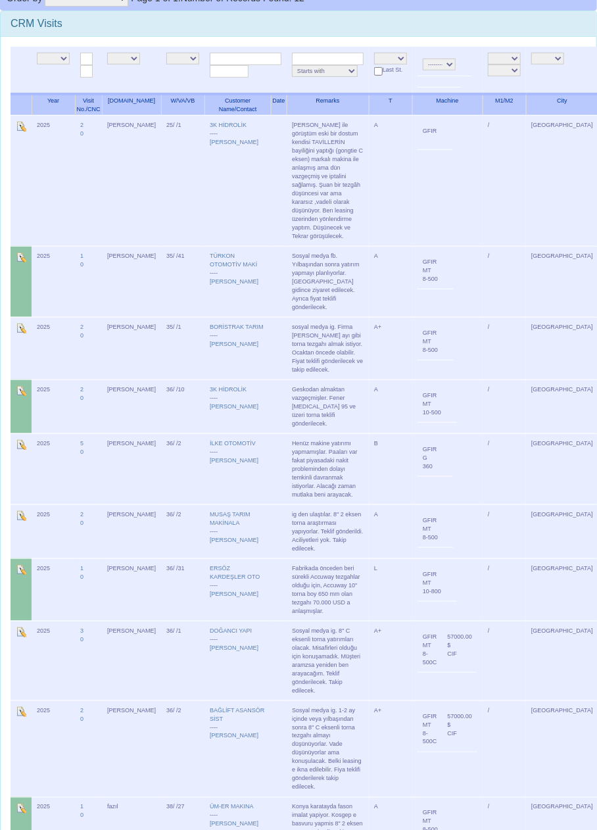
click at [483, 275] on td "/" at bounding box center [504, 281] width 43 height 71
click at [483, 408] on td "/" at bounding box center [504, 406] width 43 height 54
click at [483, 335] on td "/" at bounding box center [504, 348] width 43 height 62
click at [483, 270] on td "/" at bounding box center [504, 281] width 43 height 71
click at [483, 379] on td "/" at bounding box center [504, 406] width 43 height 54
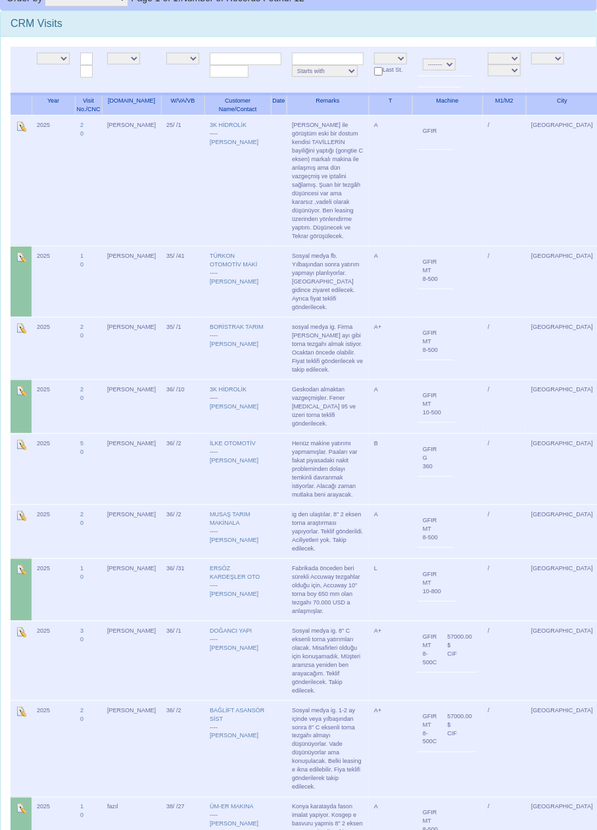
click at [483, 331] on td "/" at bounding box center [504, 348] width 43 height 62
click at [466, 277] on td "GFIR MT 8-500" at bounding box center [447, 281] width 70 height 71
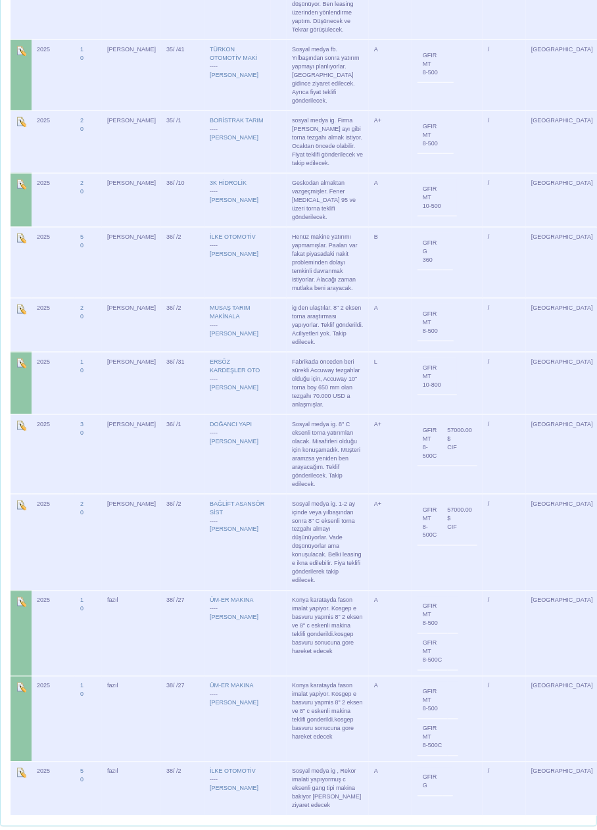
scroll to position [361, 0]
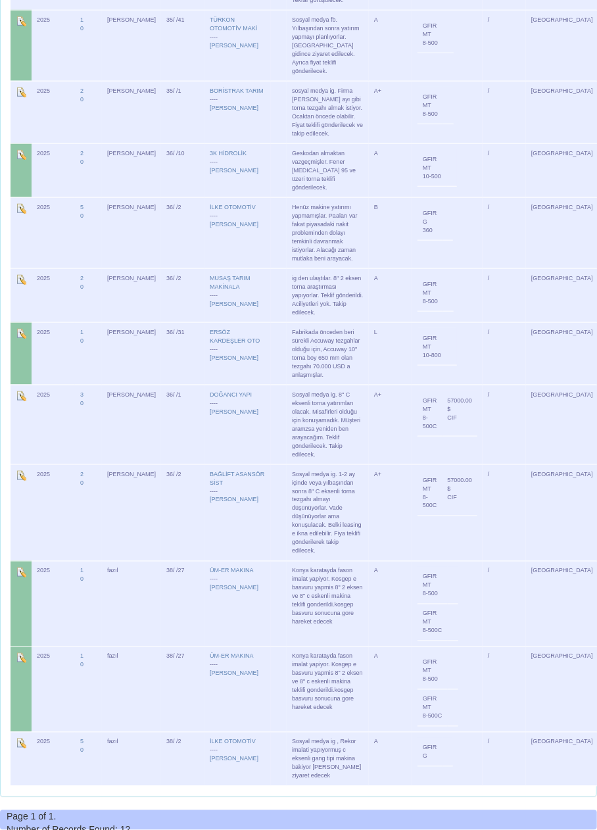
click at [447, 392] on td "57000.00 $ CIF" at bounding box center [459, 412] width 35 height 45
click at [444, 400] on td "57000.00 $ CIF" at bounding box center [459, 412] width 35 height 45
click at [446, 407] on td "57000.00 $ CIF" at bounding box center [459, 412] width 35 height 45
click at [442, 414] on td "57000.00 $ CIF" at bounding box center [459, 412] width 35 height 45
click at [210, 408] on link "[PERSON_NAME]" at bounding box center [234, 411] width 49 height 7
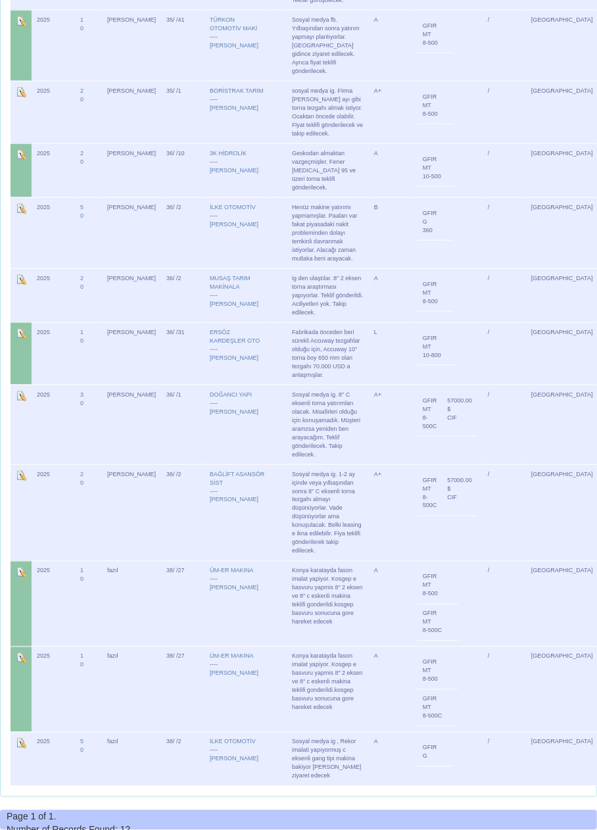
click at [120, 385] on td "[PERSON_NAME]" at bounding box center [131, 425] width 59 height 80
click at [46, 385] on td "2025" at bounding box center [53, 425] width 43 height 80
click at [18, 390] on img at bounding box center [21, 395] width 11 height 11
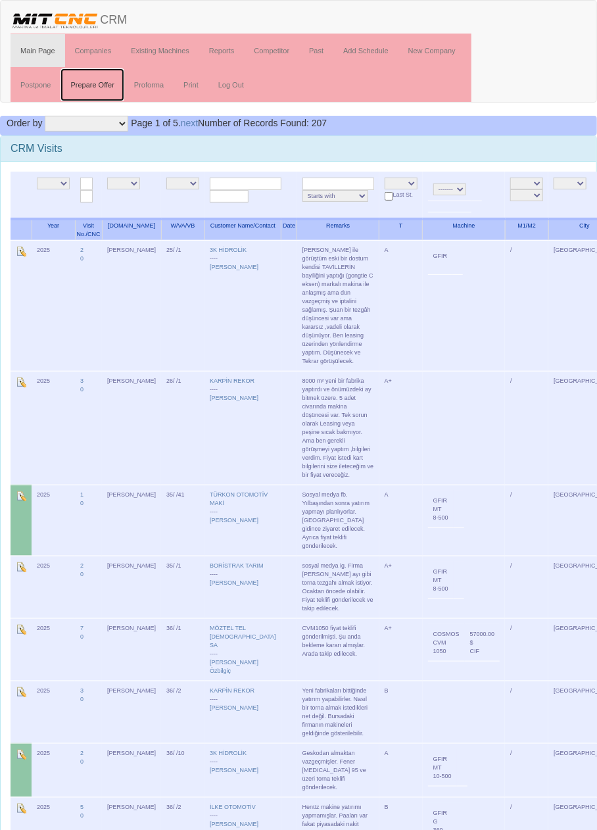
click at [108, 85] on link "Prepare Offer" at bounding box center [91, 84] width 63 height 33
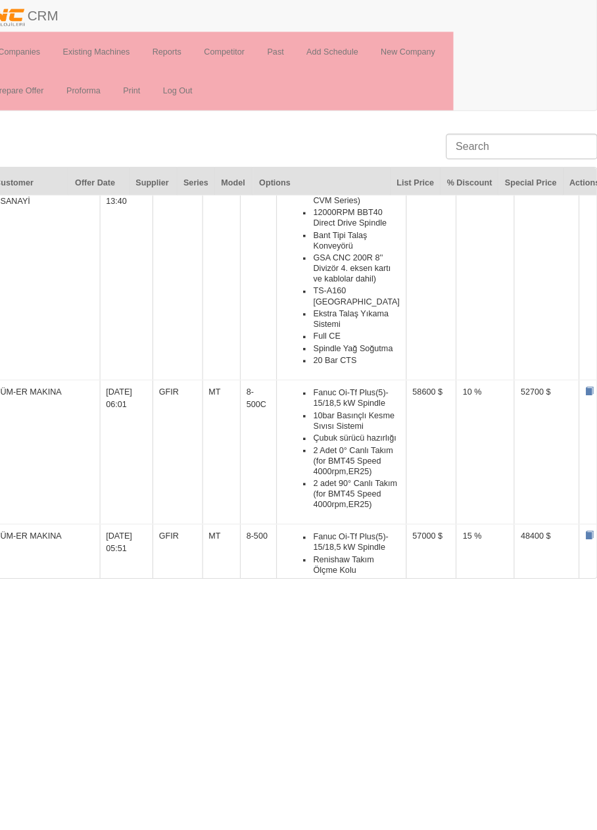
scroll to position [1120, 0]
